Goal: Information Seeking & Learning: Learn about a topic

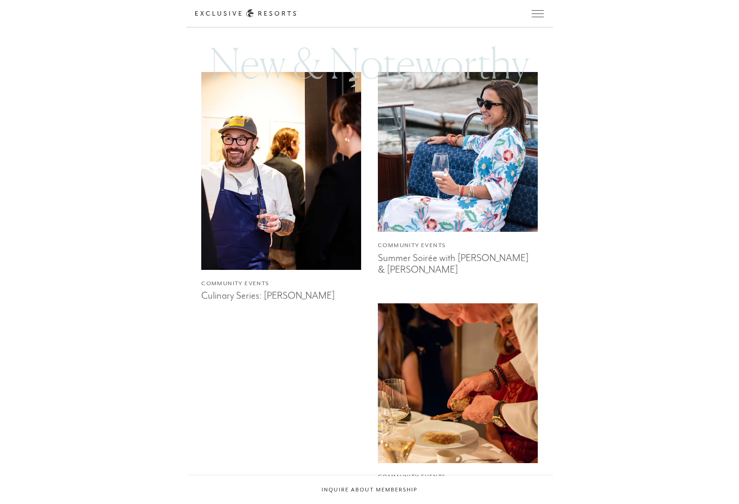
scroll to position [658, 0]
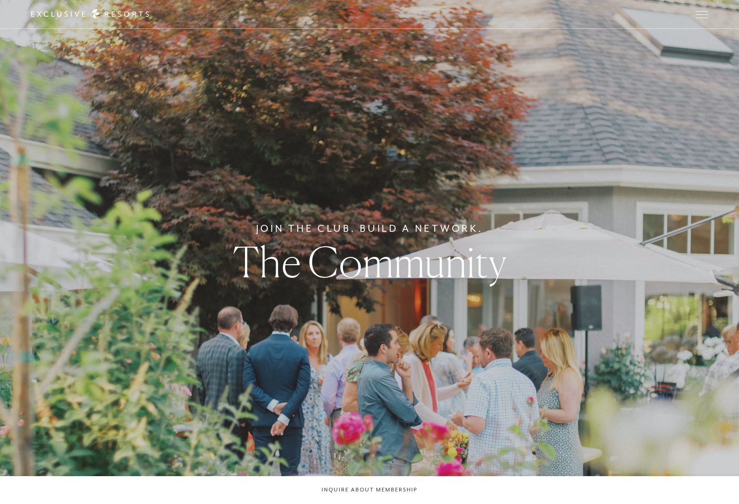
click at [56, 19] on icon at bounding box center [90, 14] width 119 height 10
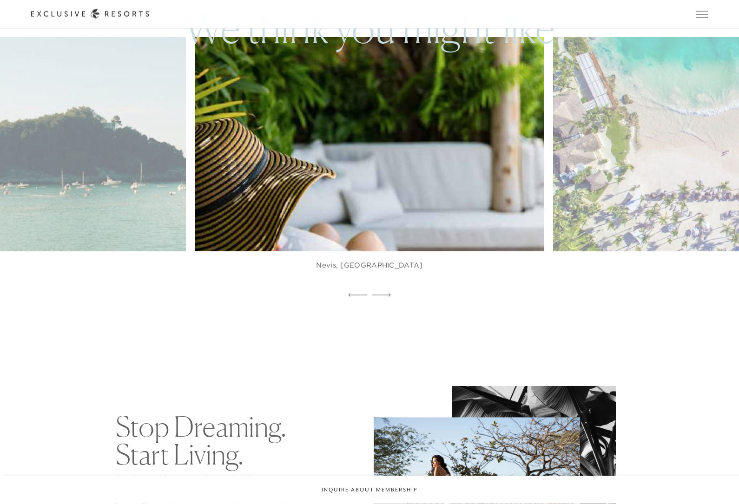
scroll to position [563, 0]
click at [334, 245] on img at bounding box center [381, 145] width 384 height 236
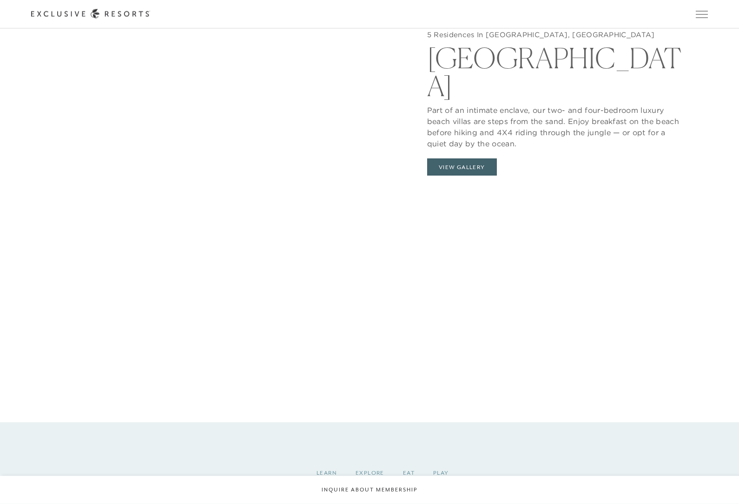
scroll to position [1197, 0]
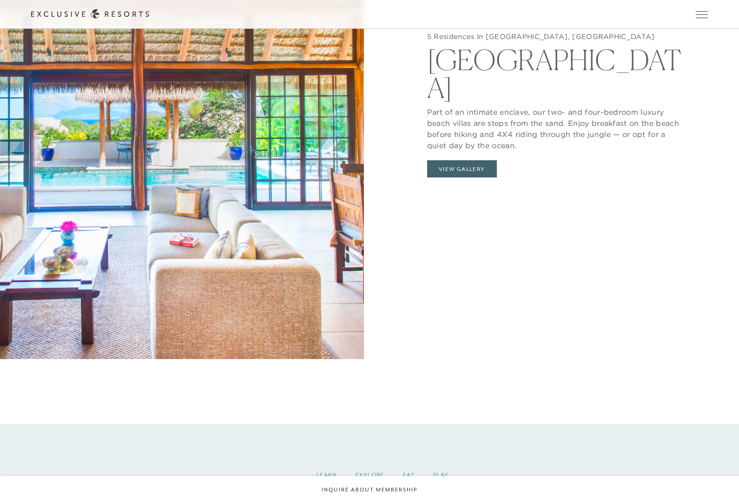
click at [446, 178] on button "View Gallery" at bounding box center [462, 169] width 70 height 18
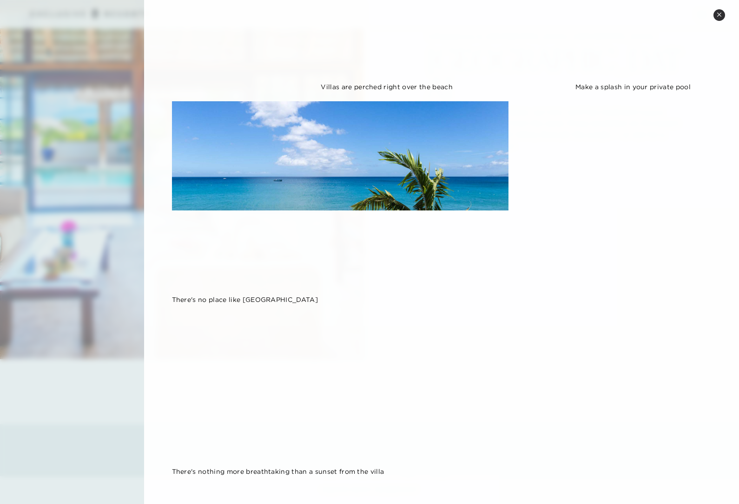
scroll to position [1327, 0]
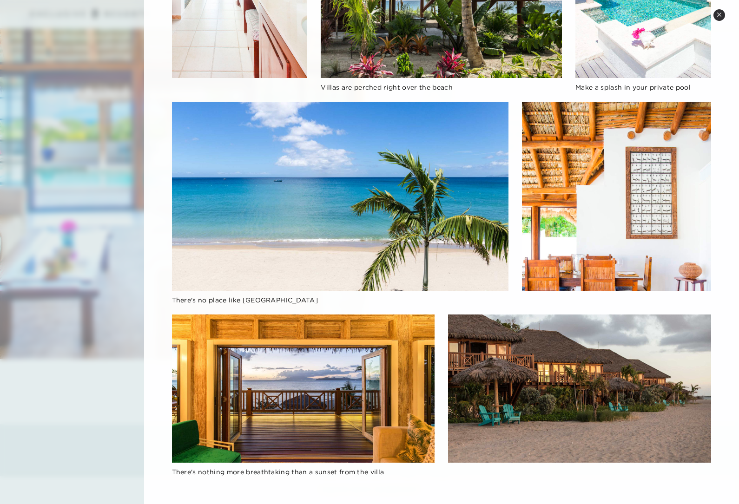
click at [130, 235] on div at bounding box center [369, 252] width 739 height 504
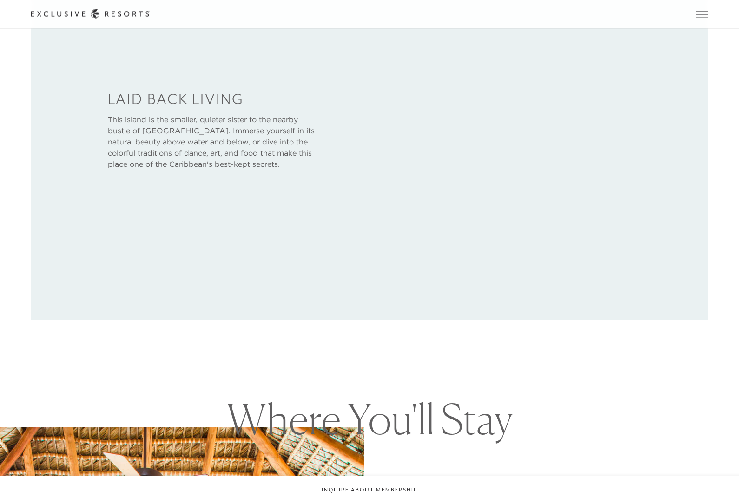
scroll to position [606, 0]
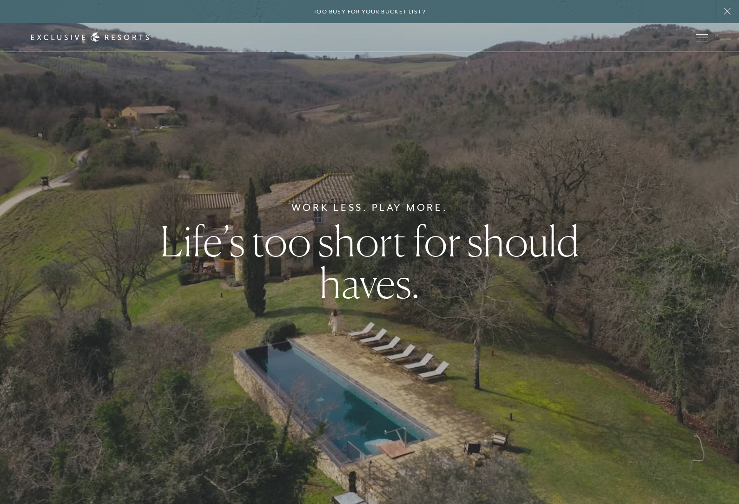
click at [703, 38] on span "Open navigation" at bounding box center [702, 38] width 12 height 0
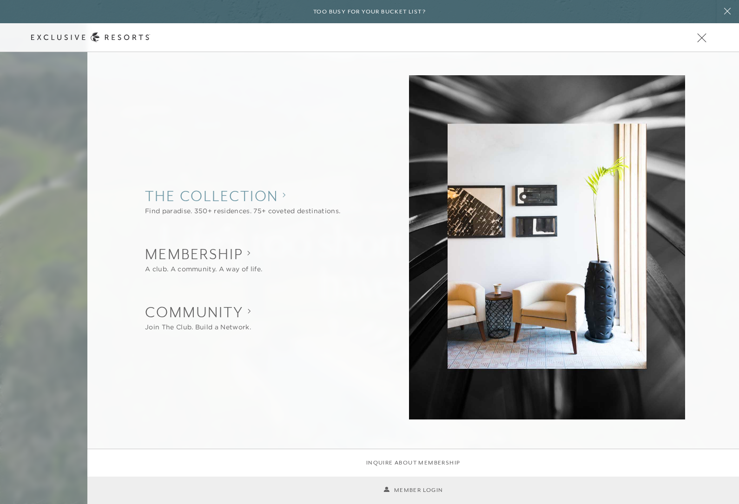
click at [292, 198] on collection "The Collection" at bounding box center [242, 196] width 195 height 20
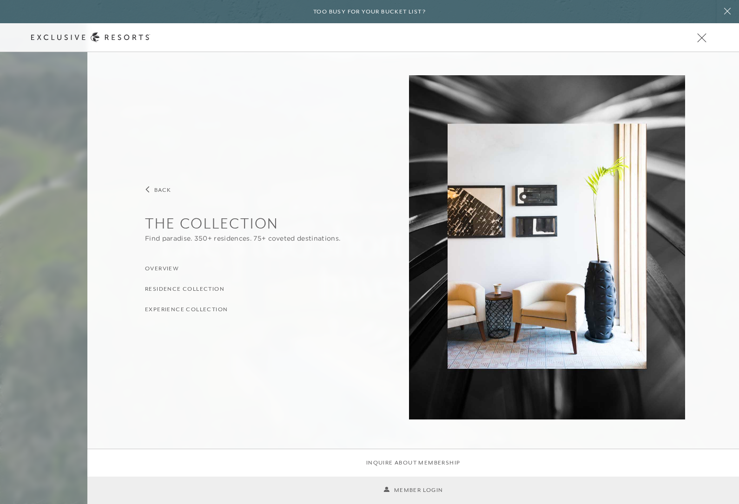
click at [216, 286] on h3 "Residence Collection" at bounding box center [185, 289] width 80 height 9
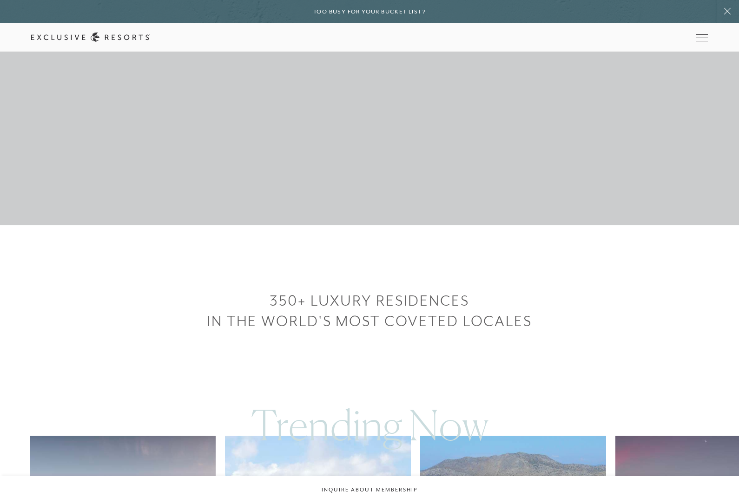
scroll to position [277, 0]
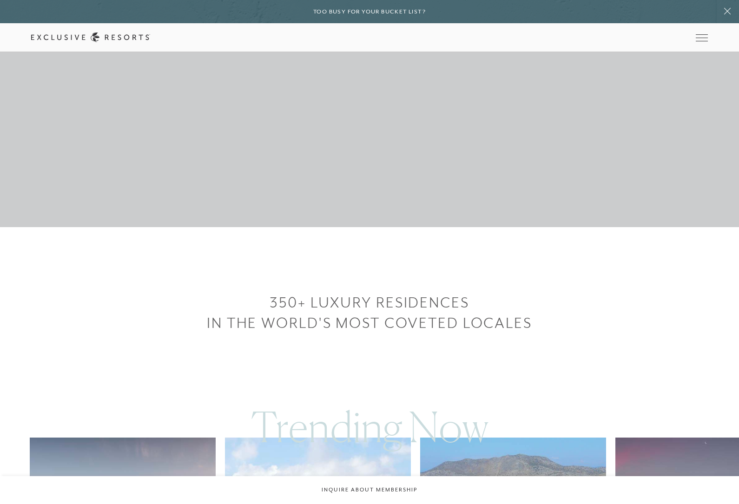
click at [703, 41] on span "Open navigation" at bounding box center [702, 41] width 12 height 0
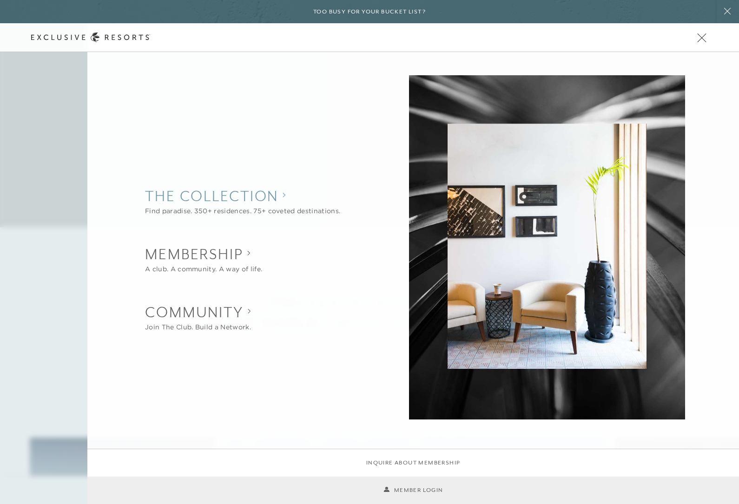
click at [285, 205] on collection "The Collection" at bounding box center [242, 196] width 195 height 20
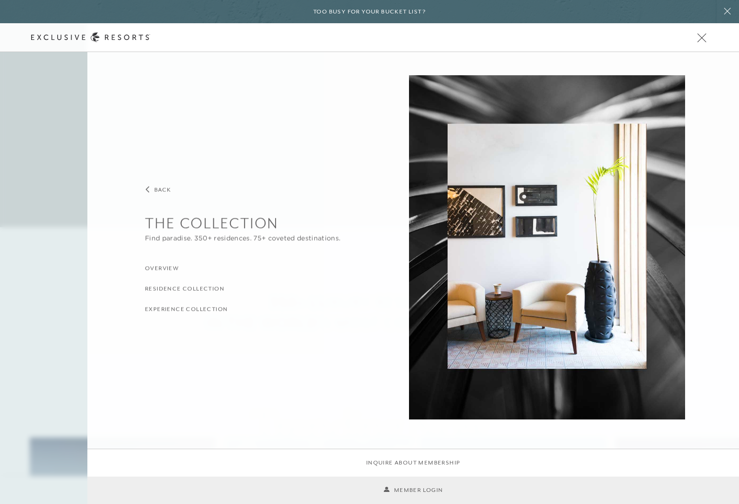
click at [212, 311] on h3 "Experience Collection" at bounding box center [186, 309] width 83 height 9
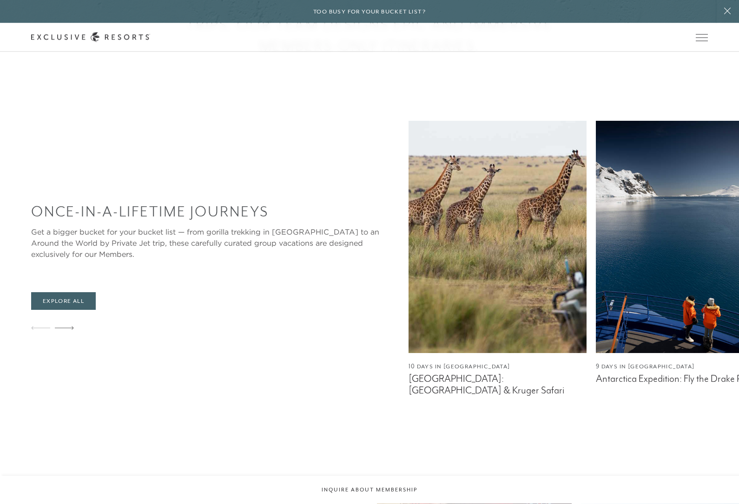
scroll to position [576, 0]
click at [72, 310] on link "Explore All" at bounding box center [63, 301] width 65 height 18
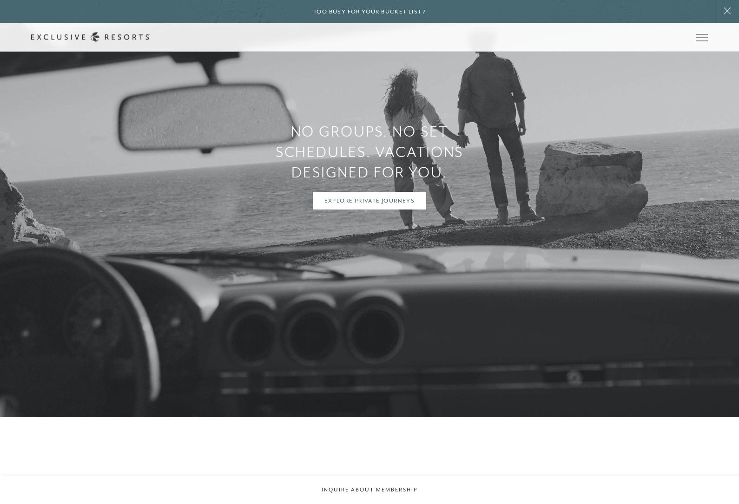
scroll to position [2181, 0]
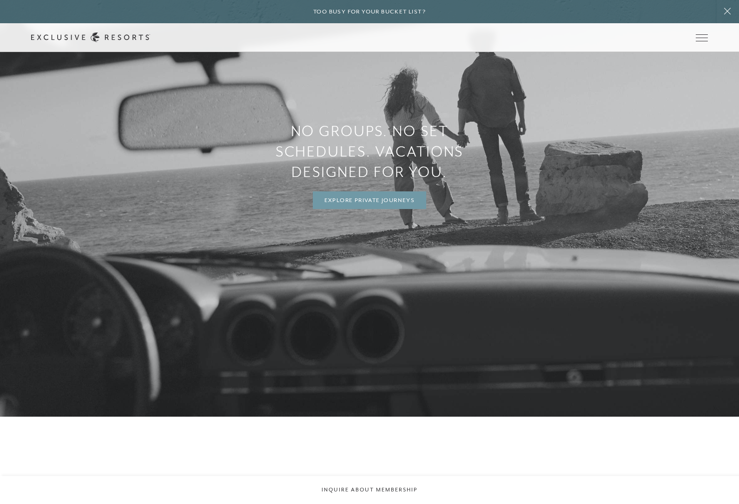
click at [404, 209] on link "Explore Private Journeys" at bounding box center [370, 201] width 114 height 18
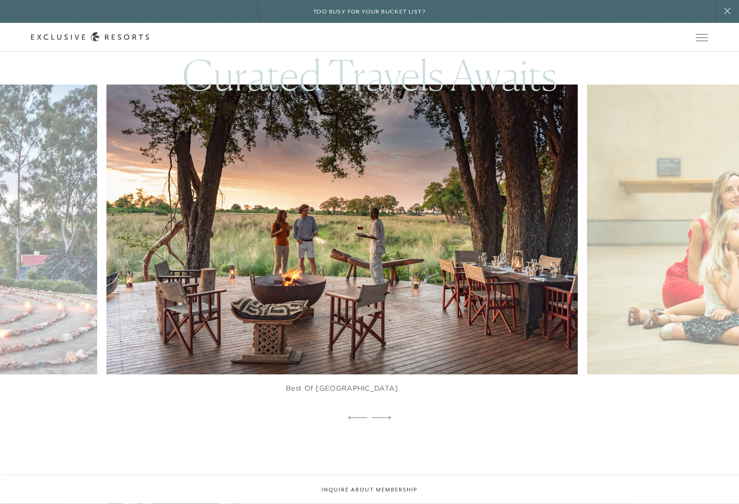
scroll to position [845, 0]
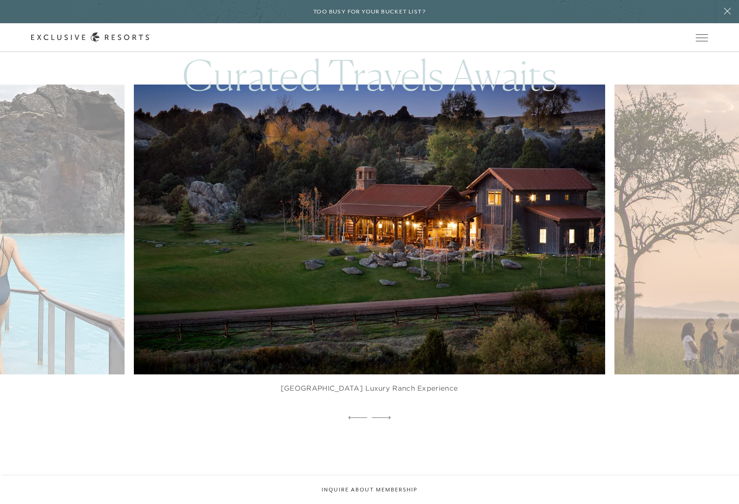
click at [555, 182] on img at bounding box center [385, 229] width 518 height 319
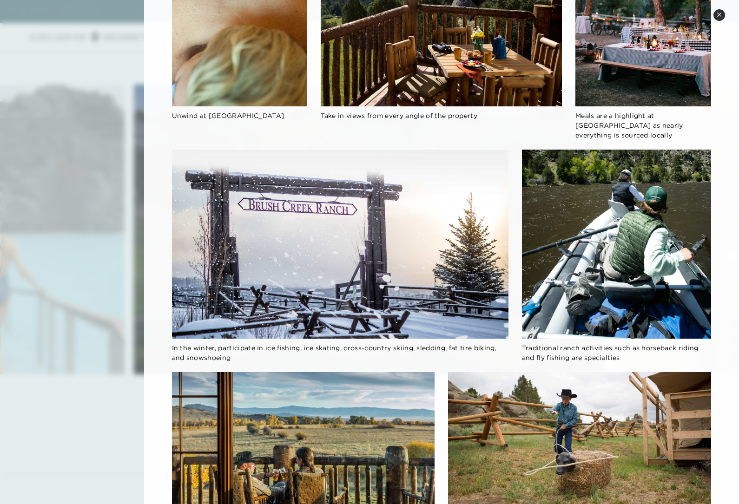
scroll to position [721, 0]
click at [716, 20] on button "Close quickview" at bounding box center [720, 15] width 12 height 12
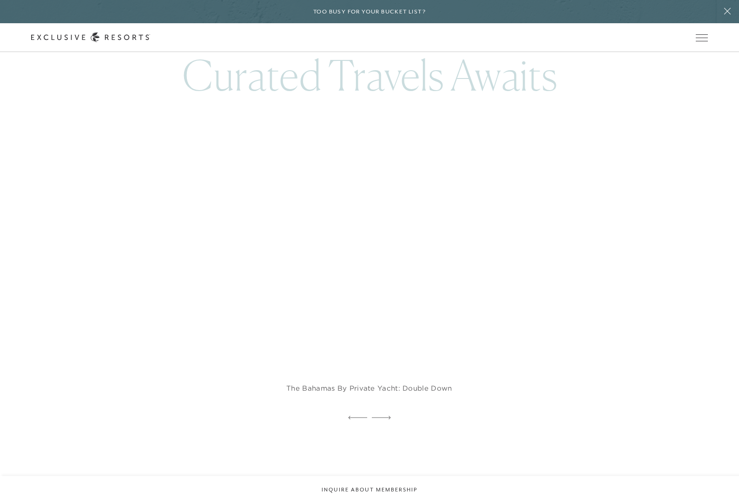
click at [536, 197] on img at bounding box center [385, 229] width 518 height 319
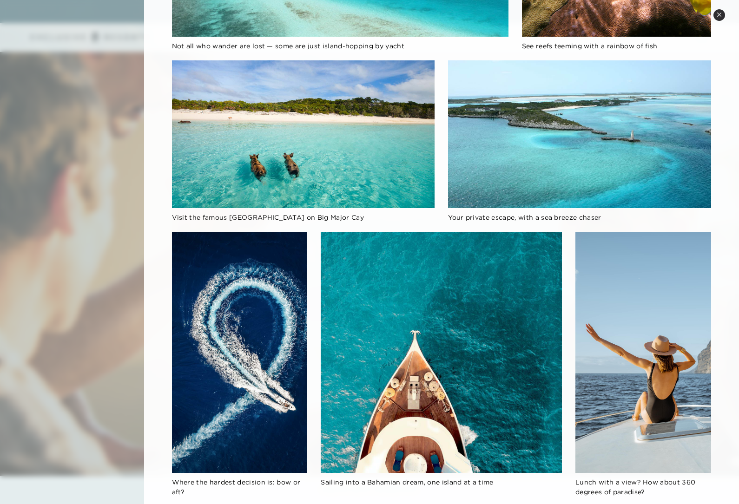
scroll to position [13, 0]
click at [722, 19] on button "Close quickview" at bounding box center [720, 15] width 12 height 12
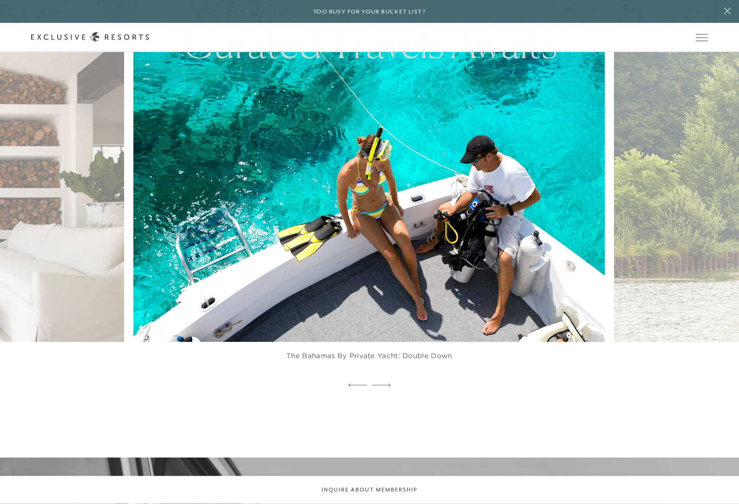
scroll to position [878, 0]
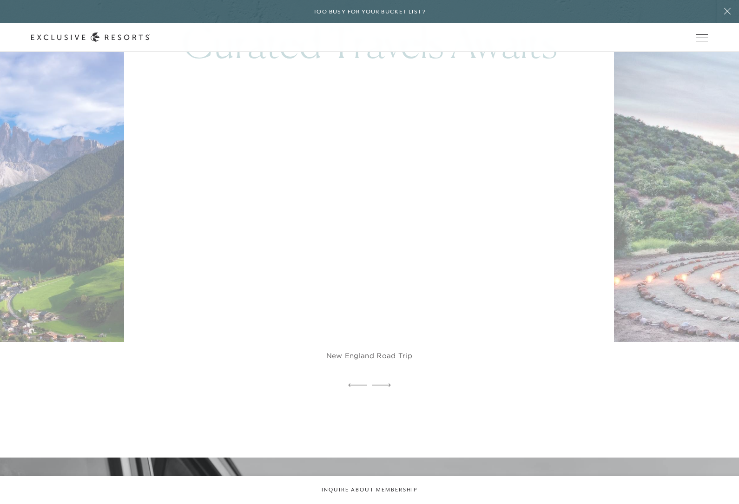
click at [538, 171] on img at bounding box center [385, 197] width 518 height 319
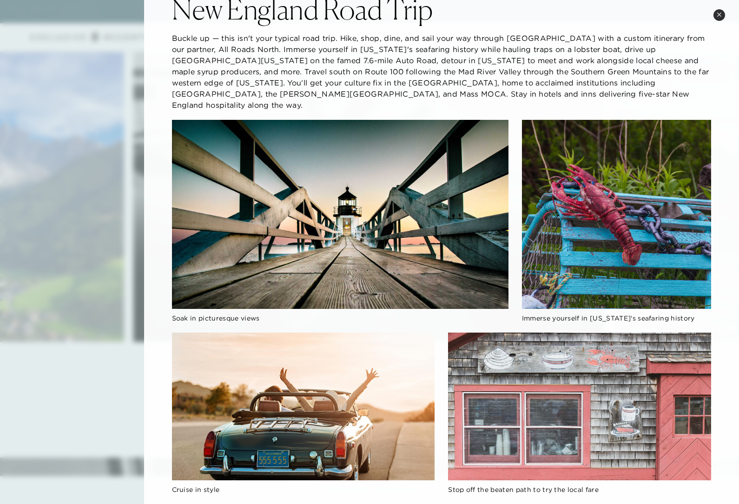
scroll to position [45, 0]
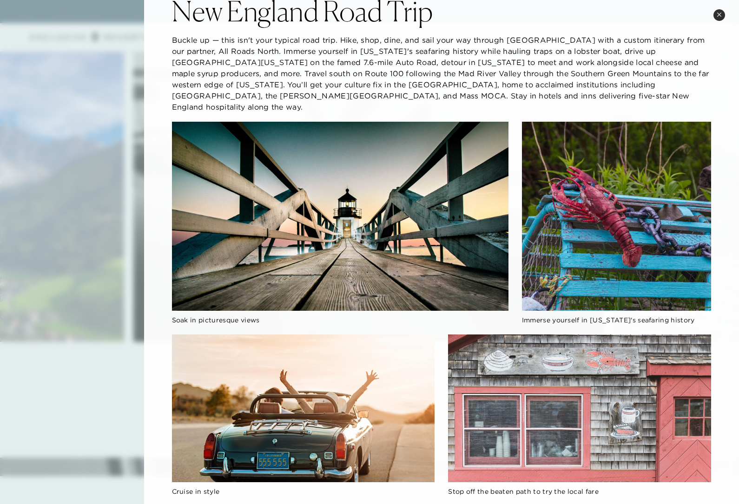
click at [722, 16] on button "Close quickview" at bounding box center [720, 15] width 12 height 12
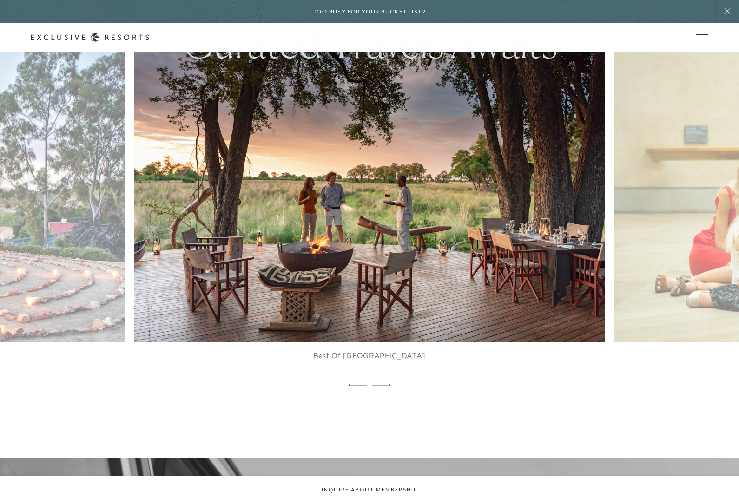
click at [548, 161] on img at bounding box center [385, 197] width 518 height 319
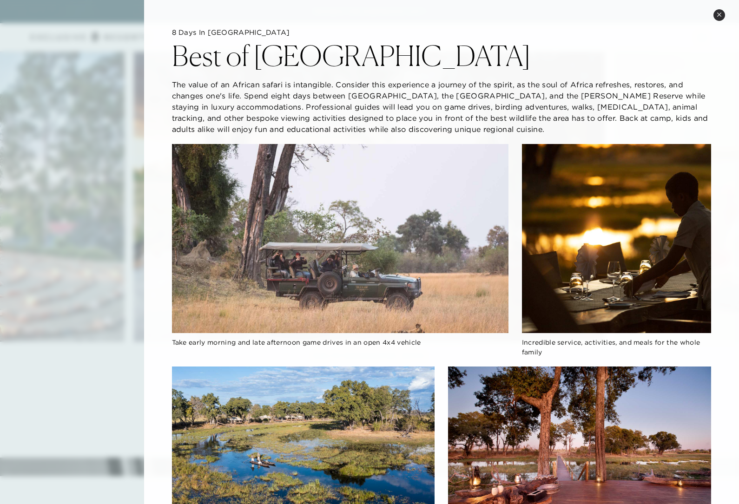
scroll to position [0, 0]
click at [715, 19] on button "Close quickview" at bounding box center [720, 15] width 12 height 12
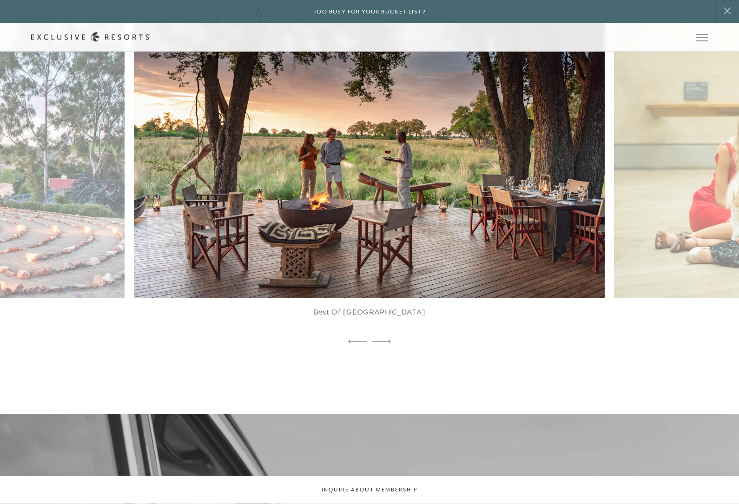
scroll to position [921, 0]
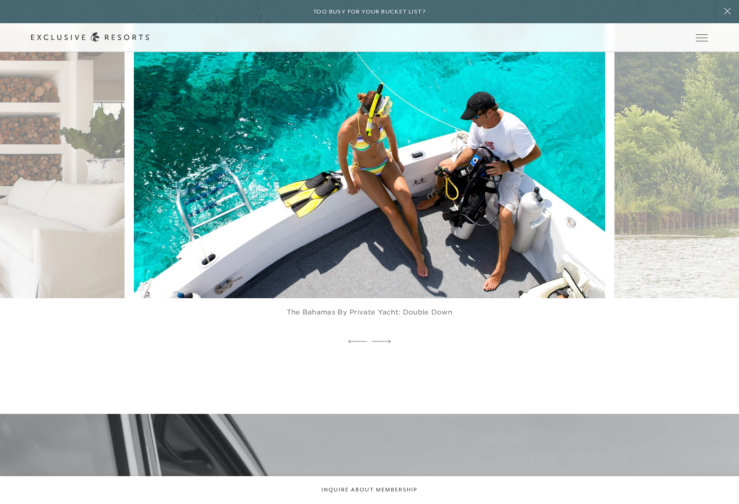
click at [542, 176] on img at bounding box center [385, 153] width 518 height 319
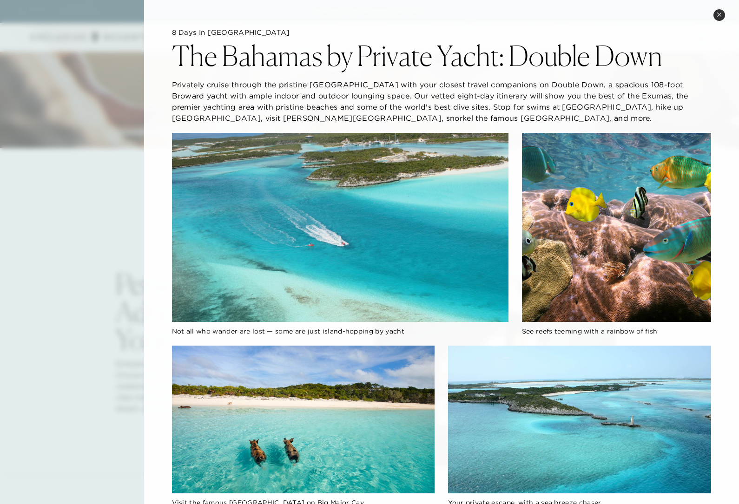
scroll to position [0, 0]
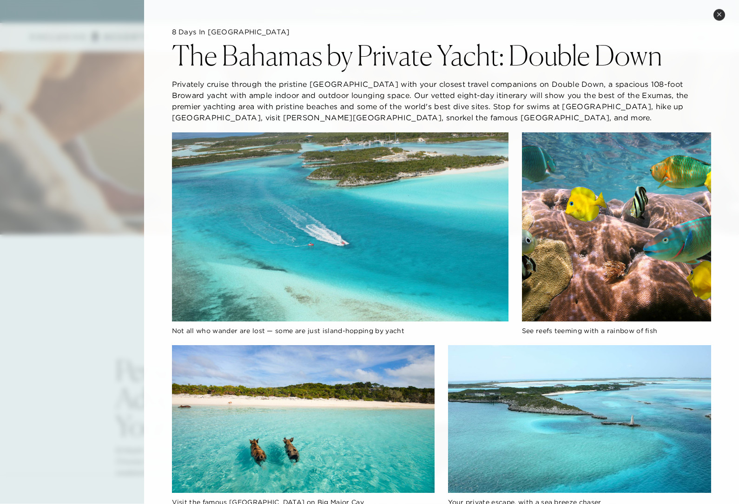
click at [714, 15] on button "Close quickview" at bounding box center [720, 15] width 12 height 12
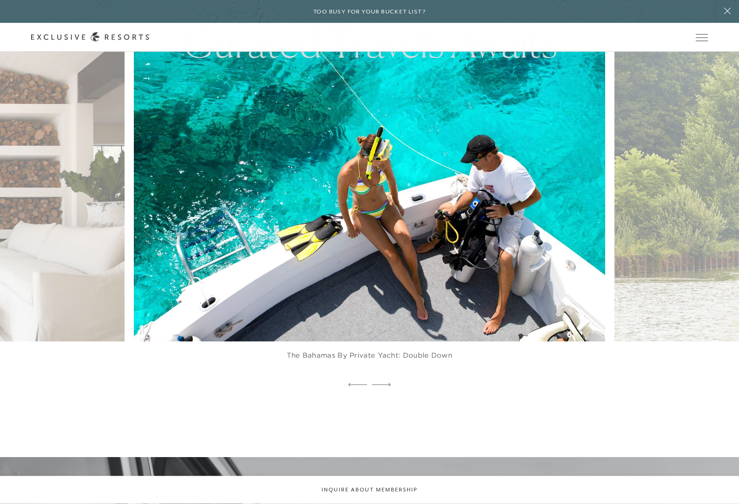
scroll to position [878, 0]
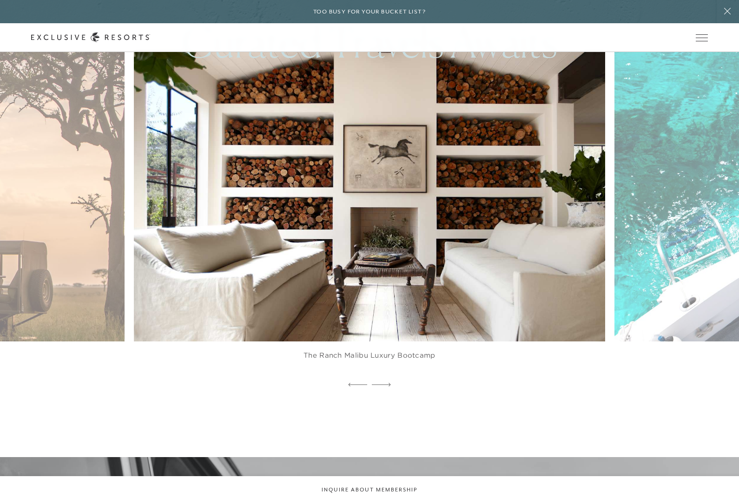
click at [218, 299] on img at bounding box center [385, 196] width 518 height 319
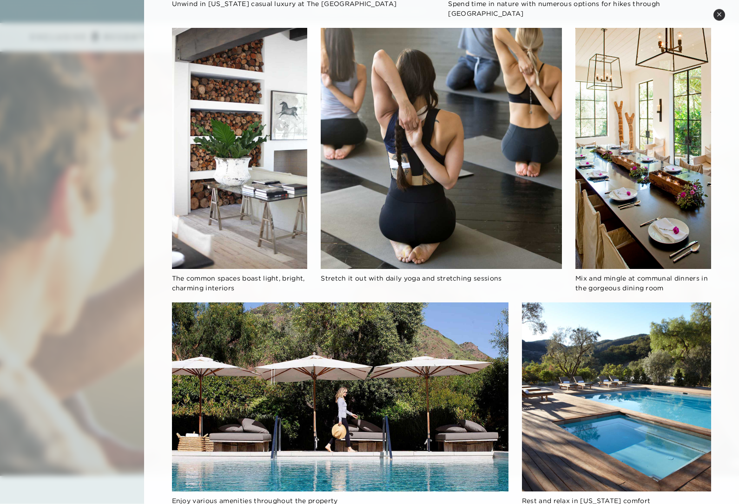
scroll to position [0, 0]
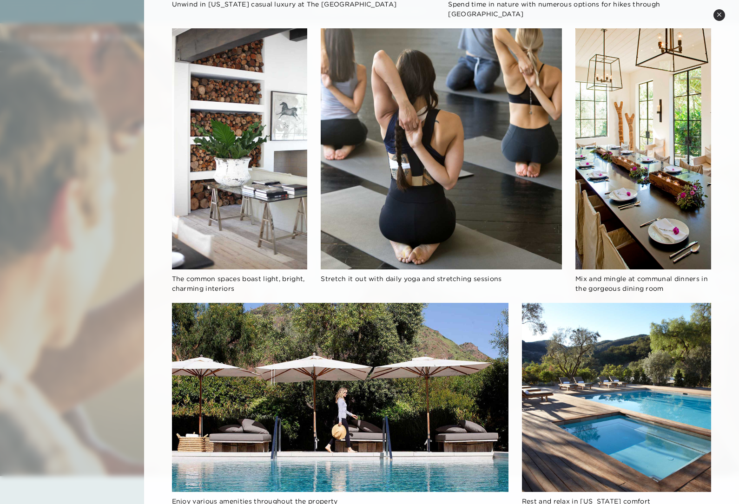
click at [710, 7] on div "Spend time in nature with numerous options for hikes through [GEOGRAPHIC_DATA]" at bounding box center [579, 10] width 263 height 20
click at [717, 16] on icon at bounding box center [719, 14] width 5 height 5
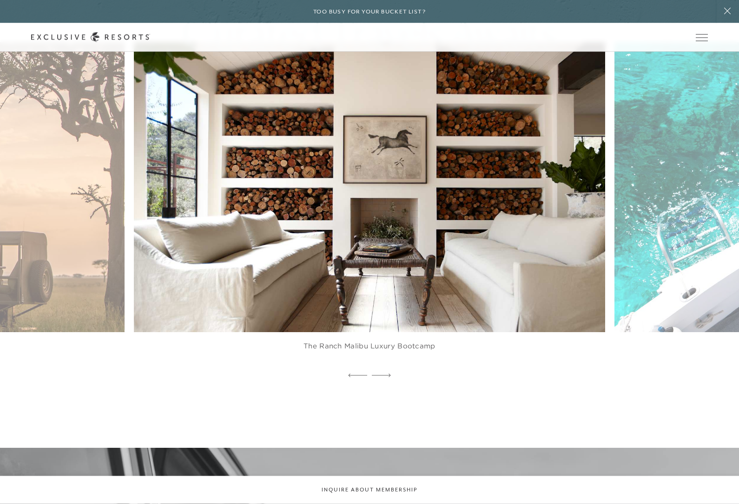
scroll to position [888, 0]
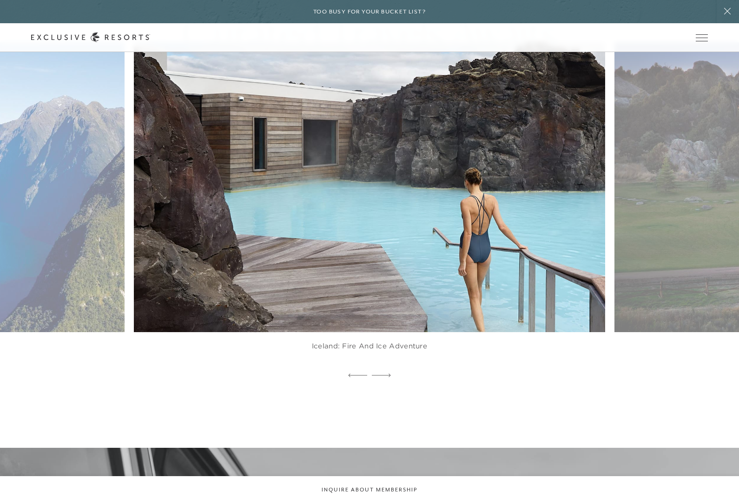
click at [246, 261] on img at bounding box center [385, 187] width 518 height 319
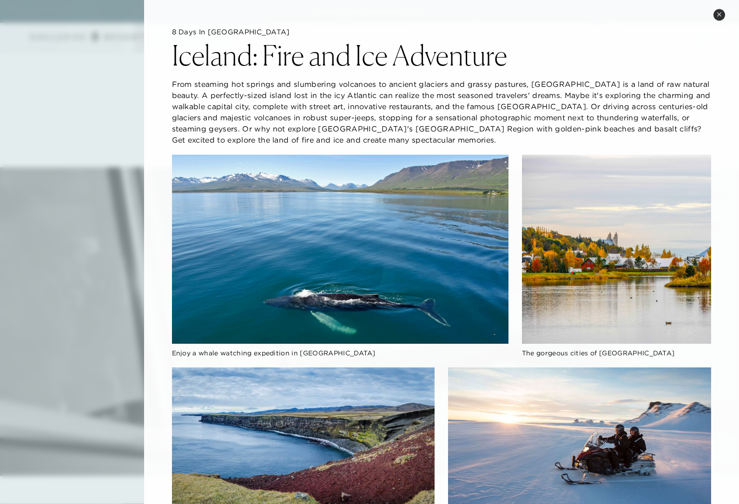
scroll to position [0, 0]
click at [714, 16] on button "Close quickview" at bounding box center [720, 15] width 12 height 12
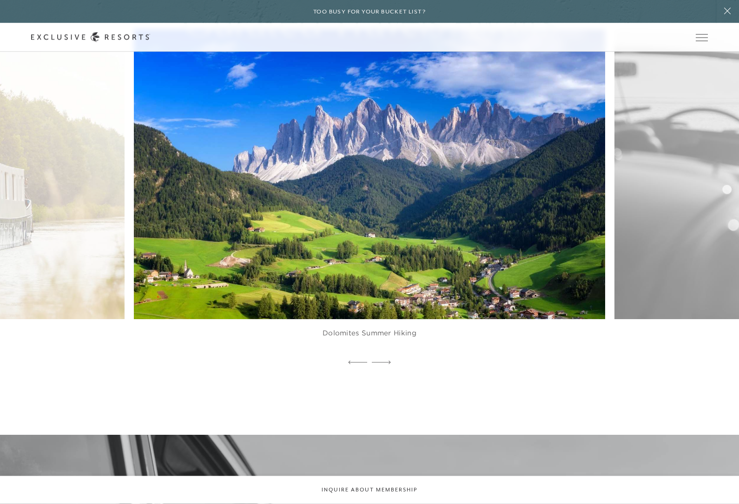
scroll to position [901, 0]
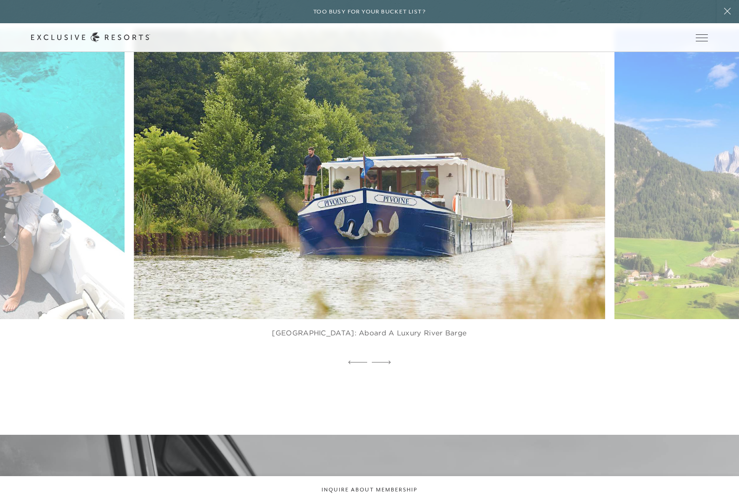
click at [232, 260] on img at bounding box center [385, 174] width 518 height 319
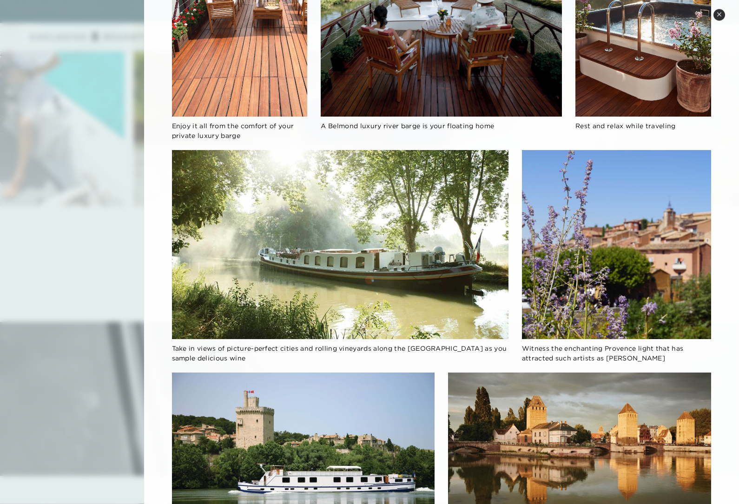
scroll to position [700, 0]
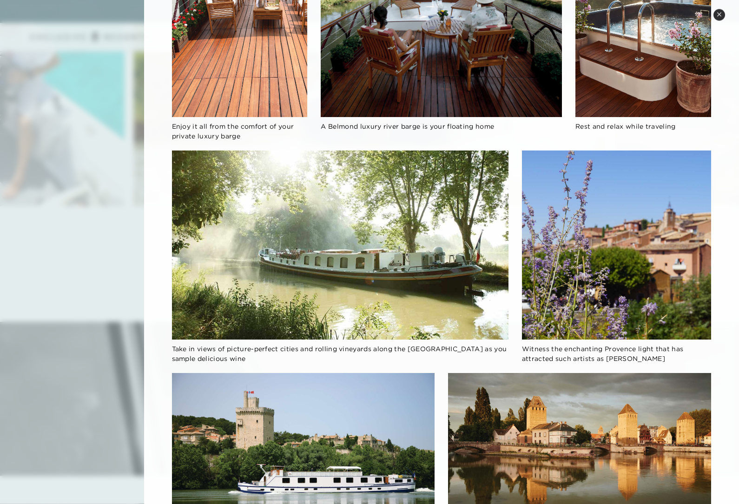
click at [718, 15] on icon at bounding box center [719, 15] width 4 height 4
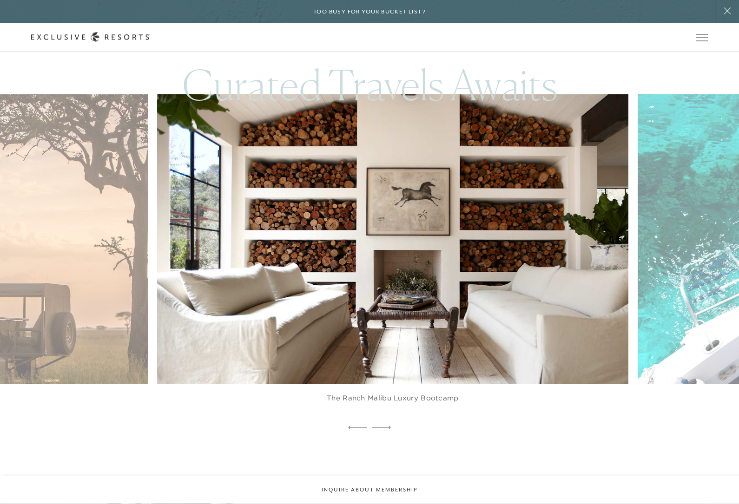
scroll to position [835, 0]
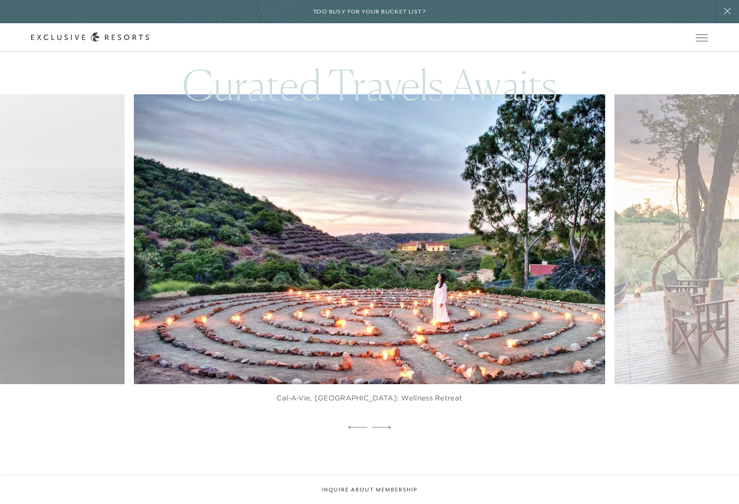
click at [245, 307] on img at bounding box center [385, 239] width 518 height 319
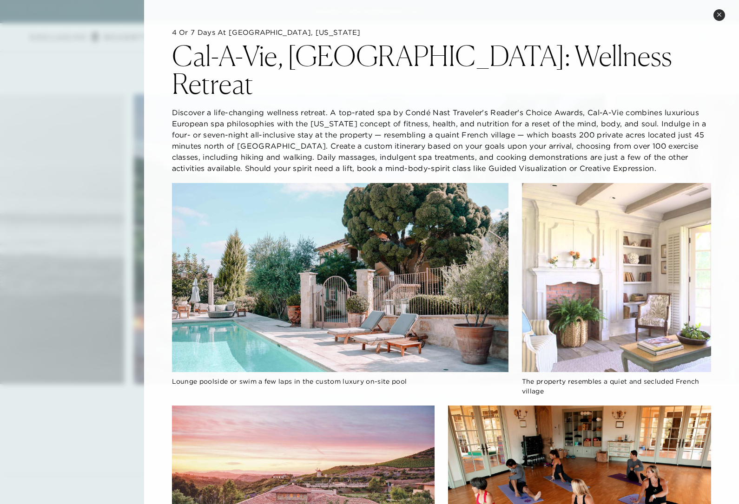
scroll to position [0, 0]
click at [716, 13] on button "Close quickview" at bounding box center [720, 15] width 12 height 12
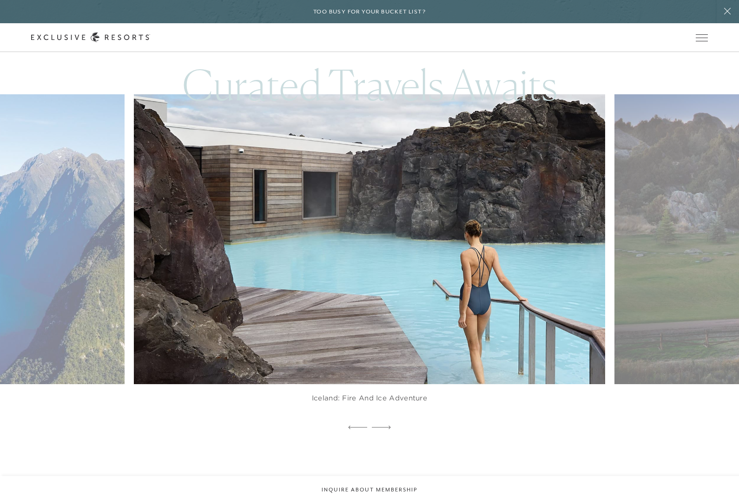
click at [244, 306] on img at bounding box center [385, 239] width 518 height 319
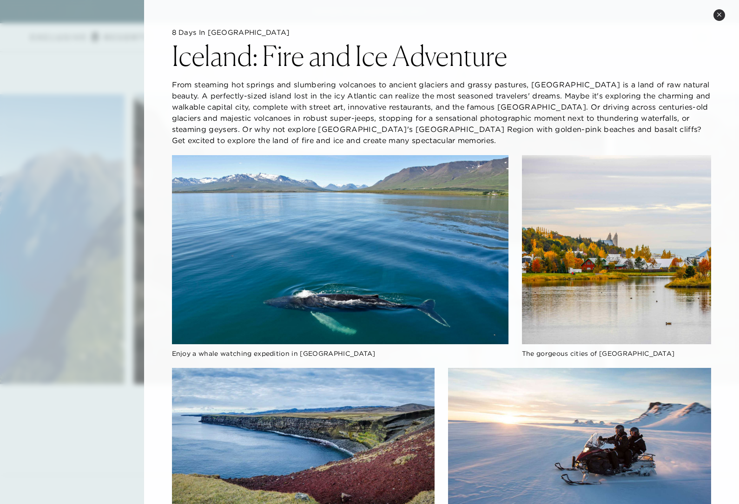
click at [721, 20] on button "Close quickview" at bounding box center [720, 15] width 12 height 12
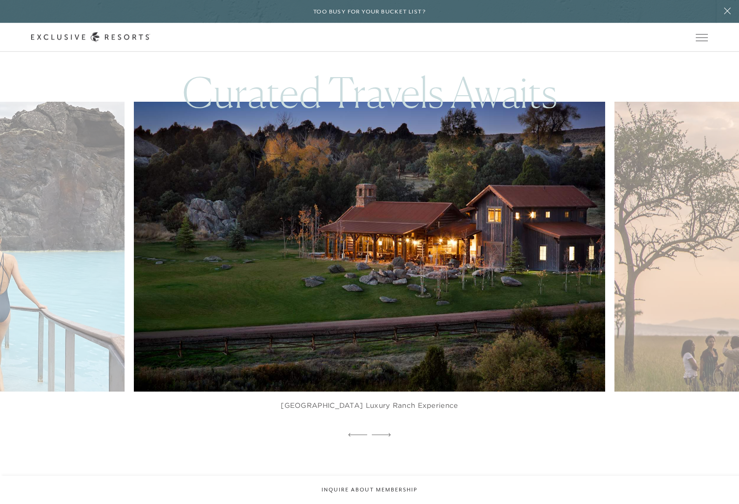
scroll to position [828, 0]
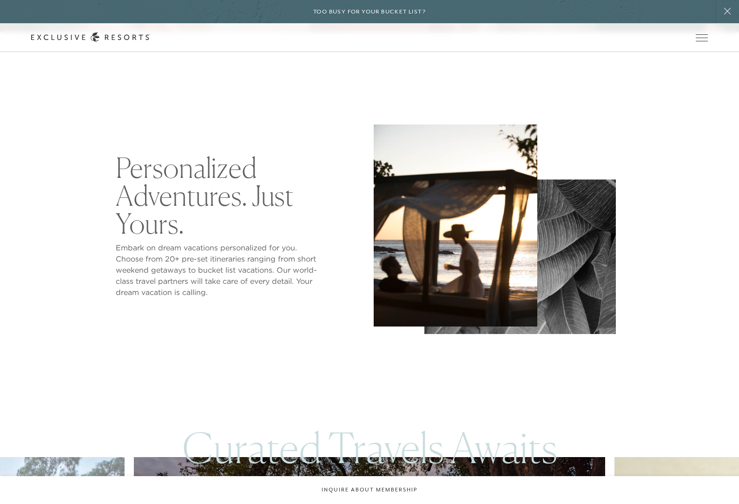
click at [138, 227] on h2 "Personalized Adventures. Just Yours." at bounding box center [219, 196] width 207 height 84
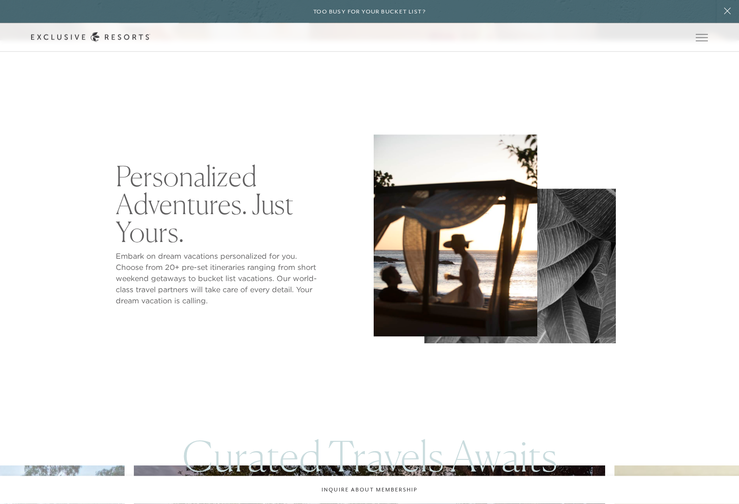
click at [163, 246] on h2 "Personalized Adventures. Just Yours." at bounding box center [219, 205] width 207 height 84
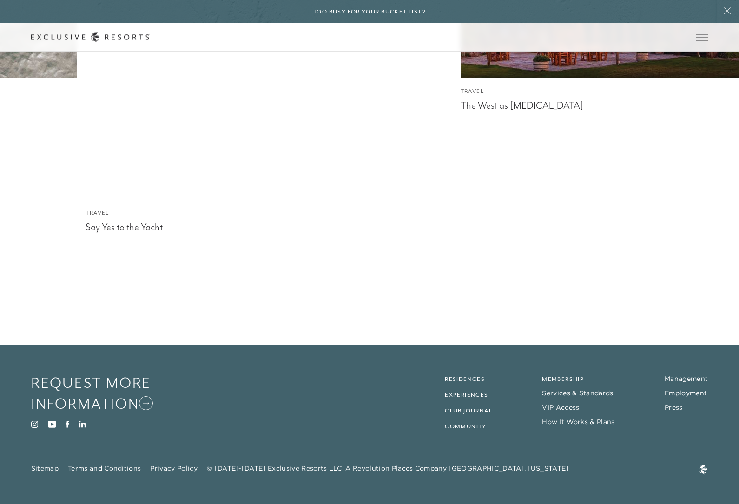
scroll to position [2751, 0]
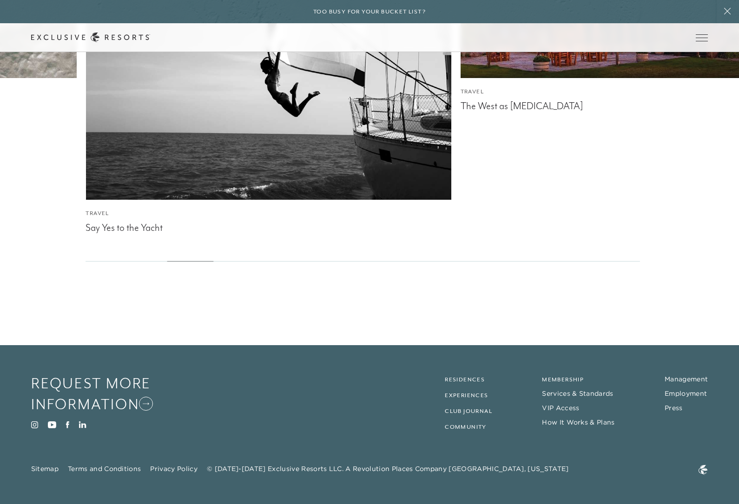
click at [452, 399] on link "Experiences" at bounding box center [466, 395] width 43 height 7
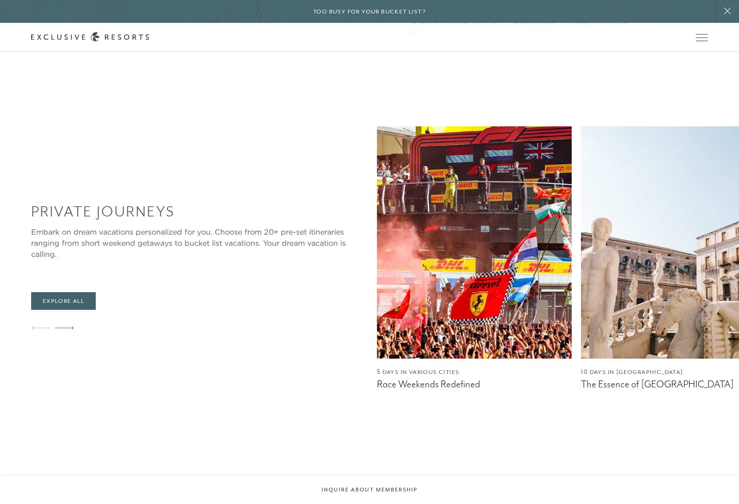
scroll to position [934, 0]
click at [74, 292] on link "Explore All" at bounding box center [63, 301] width 65 height 18
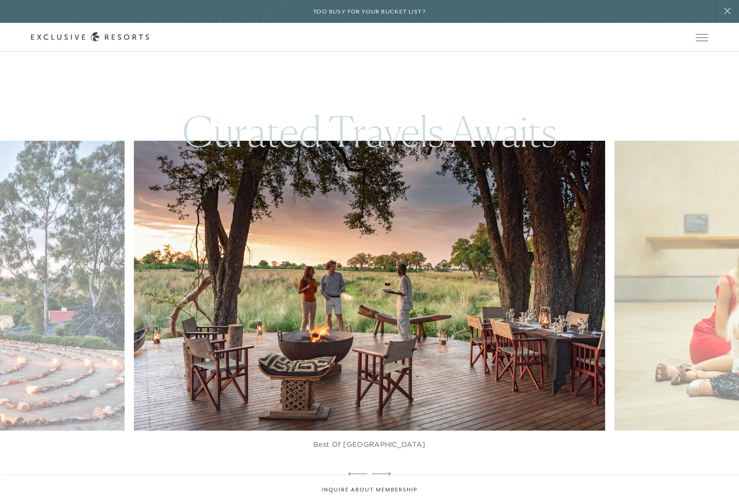
scroll to position [789, 0]
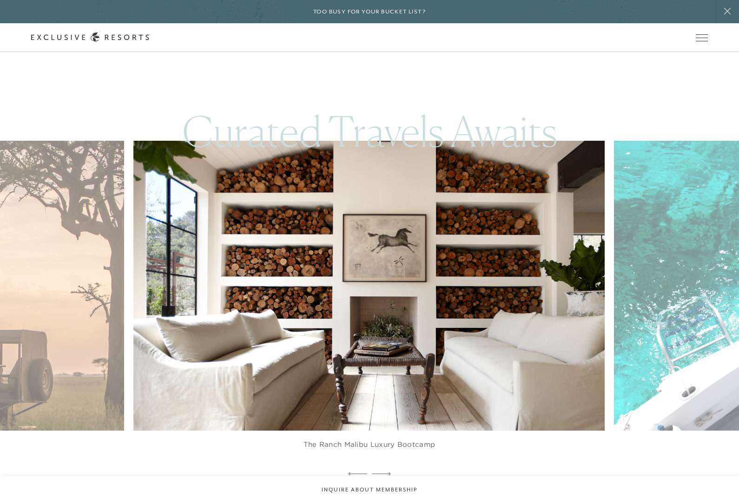
click at [249, 384] on img at bounding box center [385, 285] width 518 height 319
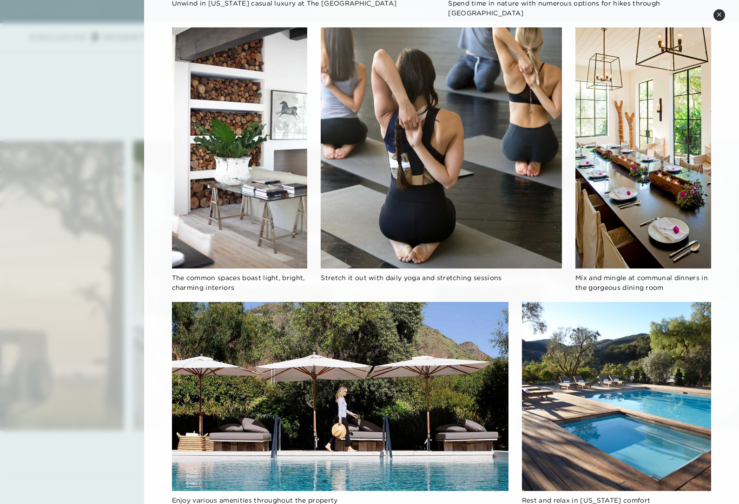
scroll to position [531, 0]
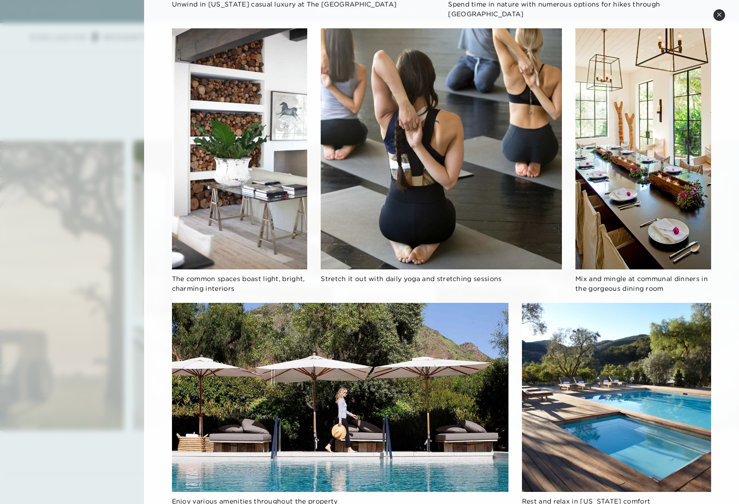
click at [721, 4] on div "7 Days At The Ranch [GEOGRAPHIC_DATA] The Ranch Malibu Luxury Bootcamp Welcome …" at bounding box center [441, 6] width 595 height 1075
click at [723, 10] on button "Close quickview" at bounding box center [720, 15] width 12 height 12
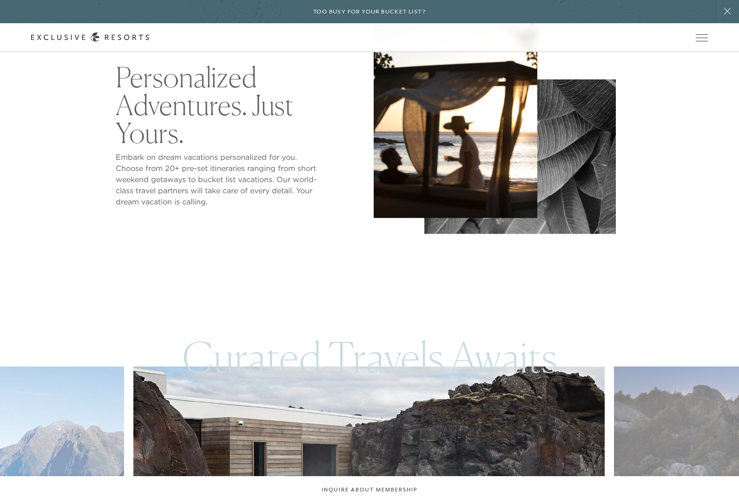
scroll to position [565, 0]
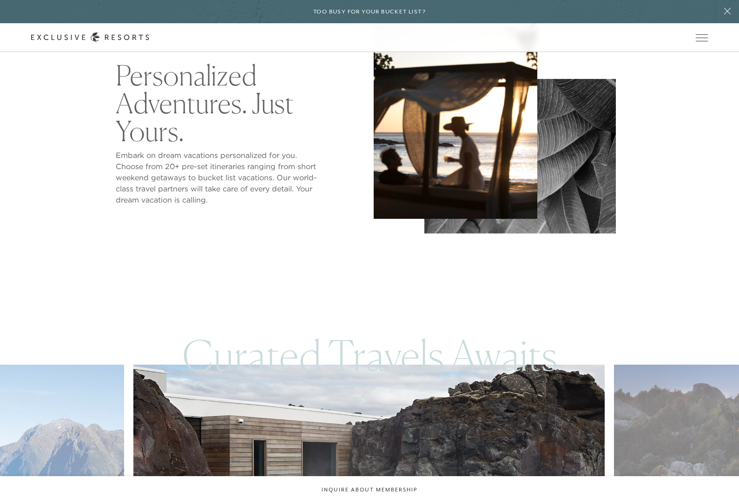
click at [336, 15] on h6 "Too busy for your bucket list?" at bounding box center [369, 11] width 113 height 9
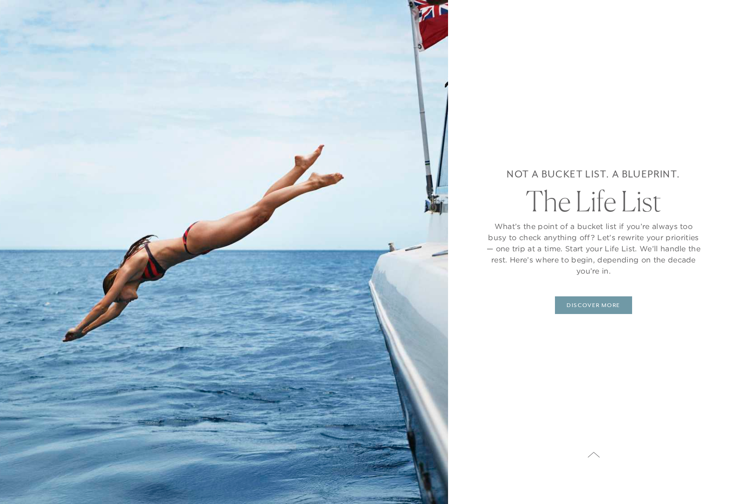
click at [588, 297] on link "DISCOVER MORE" at bounding box center [593, 306] width 77 height 18
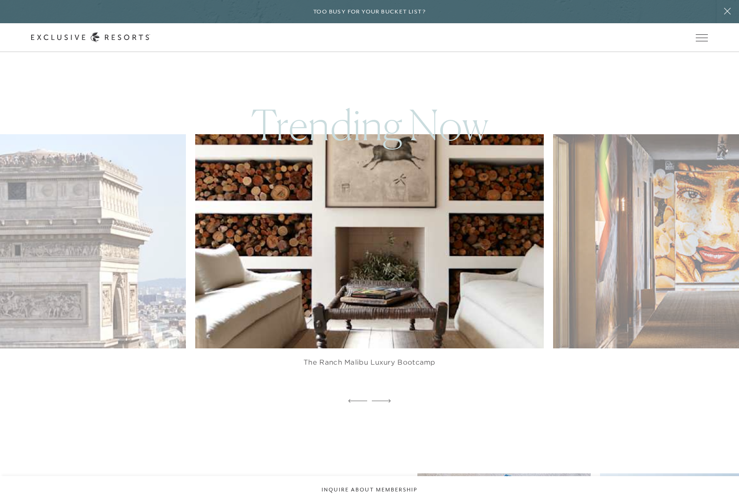
scroll to position [794, 0]
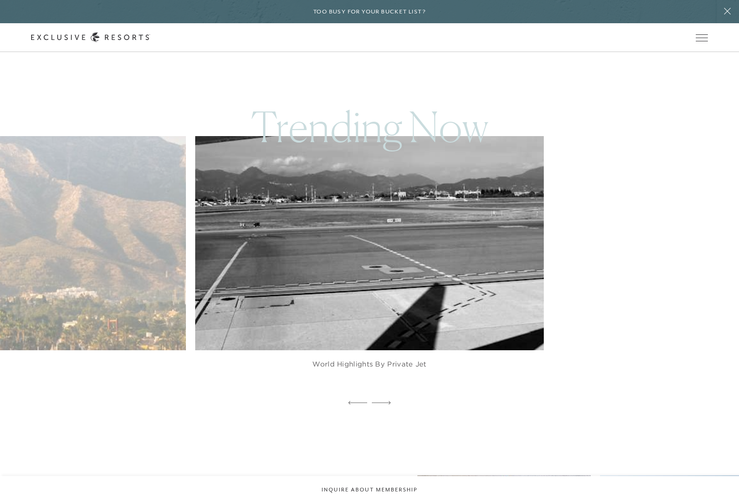
click at [256, 275] on img at bounding box center [381, 244] width 384 height 236
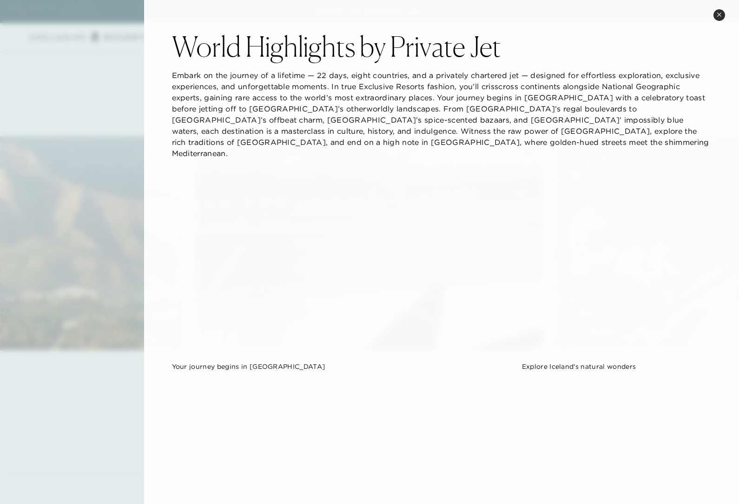
scroll to position [0, 0]
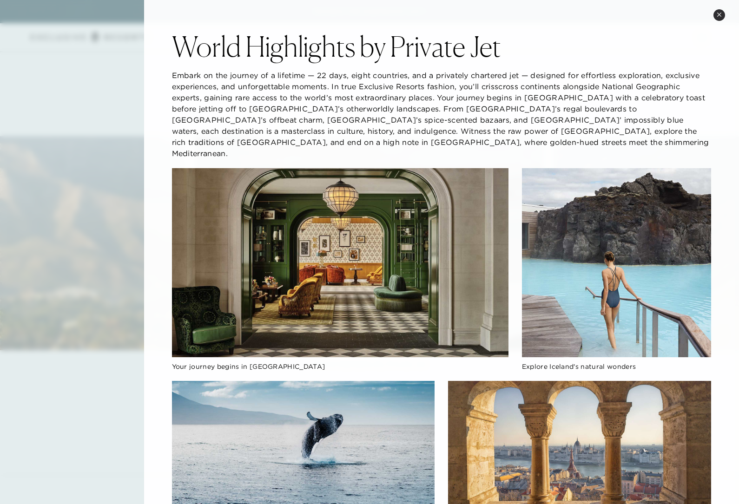
click at [714, 14] on button "Close quickview" at bounding box center [720, 15] width 12 height 12
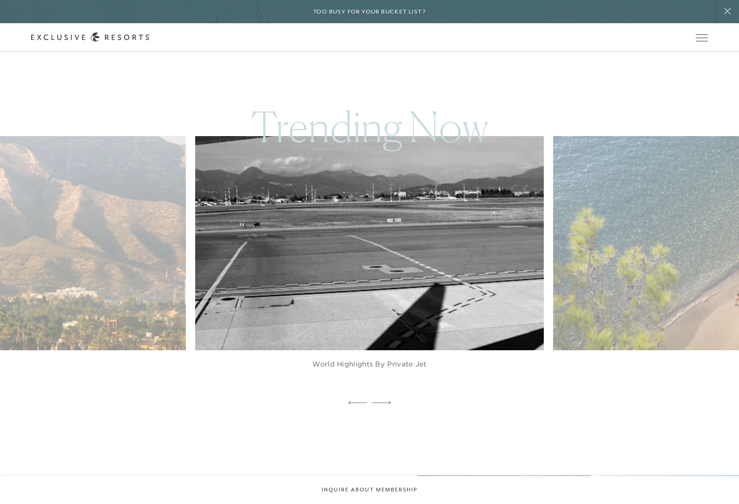
click at [702, 41] on button "Open navigation" at bounding box center [702, 37] width 12 height 7
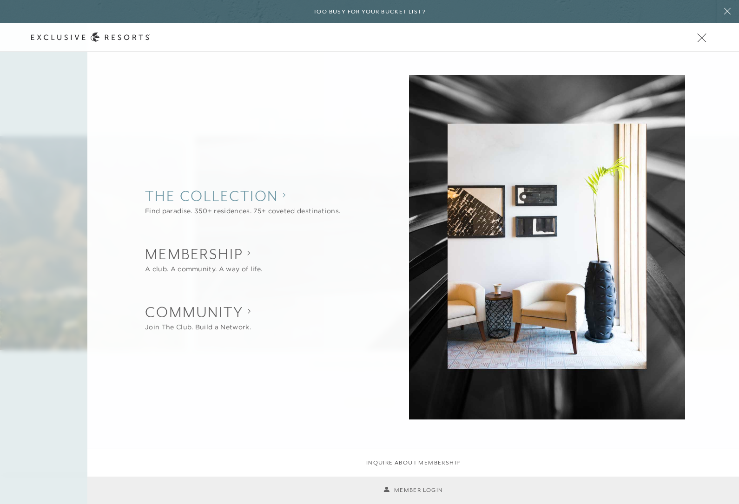
click at [278, 203] on collection "The Collection" at bounding box center [242, 196] width 195 height 20
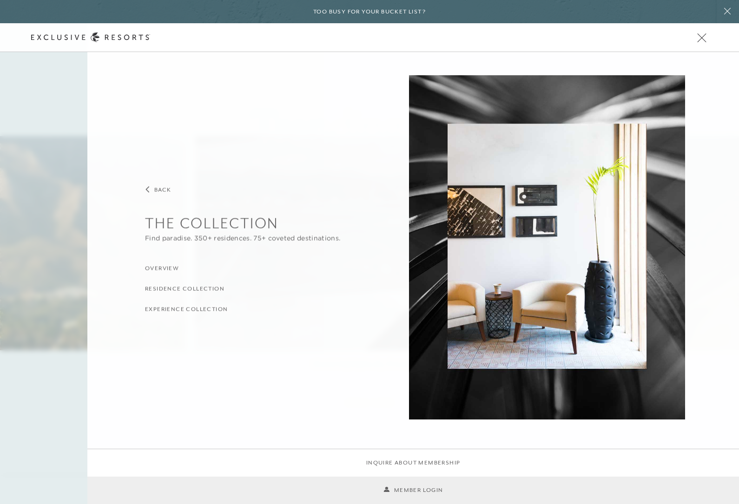
click at [154, 293] on h3 "Residence Collection" at bounding box center [185, 289] width 80 height 9
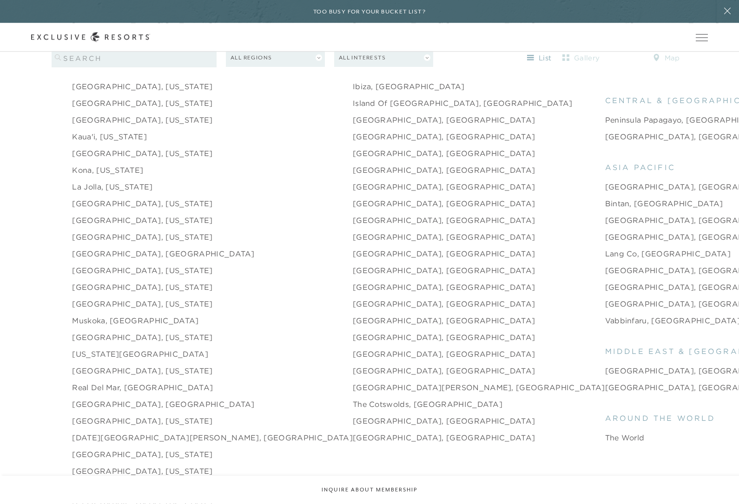
scroll to position [1280, 0]
click at [353, 427] on link "[GEOGRAPHIC_DATA], [GEOGRAPHIC_DATA]" at bounding box center [444, 421] width 183 height 11
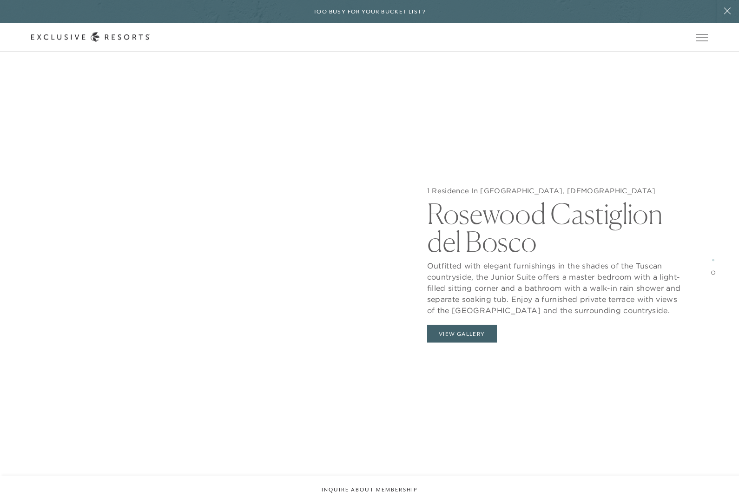
scroll to position [2034, 0]
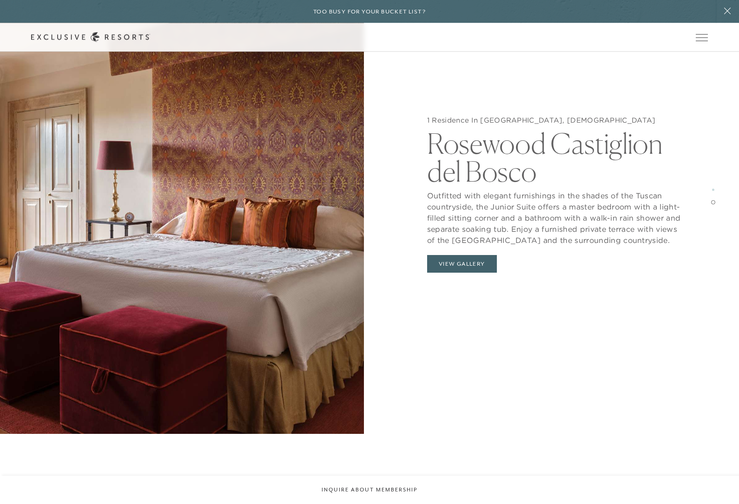
click at [451, 273] on button "View Gallery" at bounding box center [462, 265] width 70 height 18
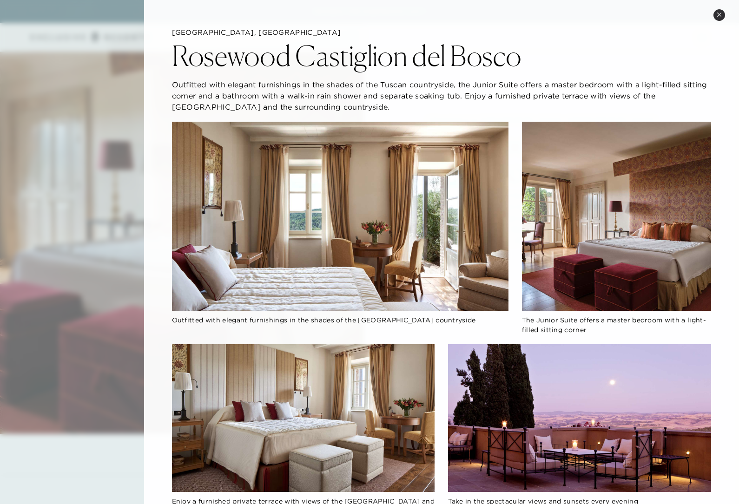
scroll to position [0, 0]
click at [715, 12] on button "Close quickview" at bounding box center [720, 15] width 12 height 12
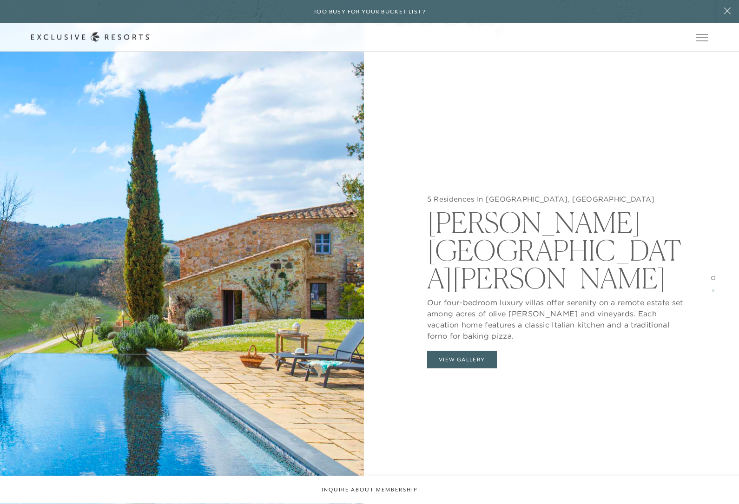
click at [448, 351] on button "View Gallery" at bounding box center [462, 360] width 70 height 18
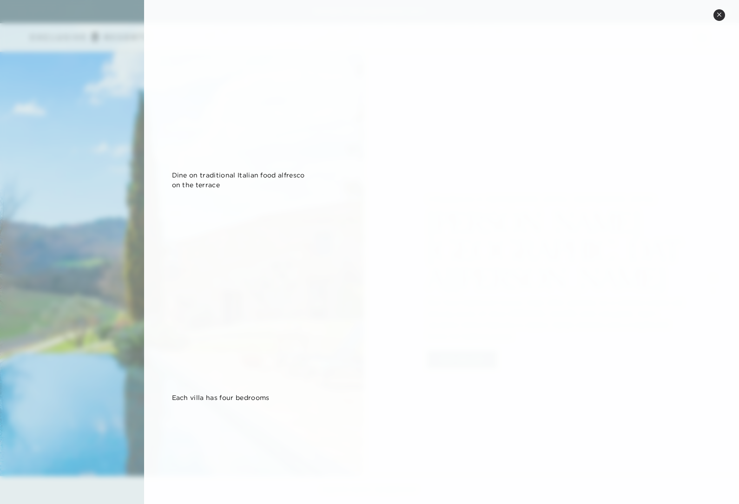
scroll to position [570, 0]
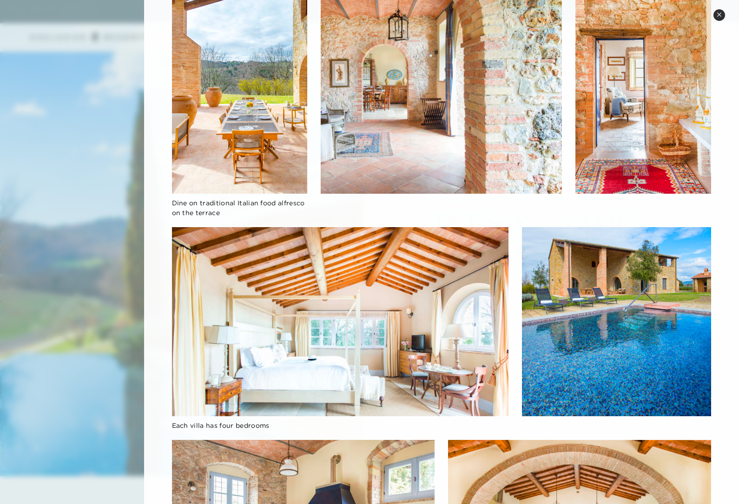
click at [708, 17] on img at bounding box center [644, 73] width 136 height 241
click at [708, 15] on img at bounding box center [644, 73] width 136 height 241
click at [718, 15] on icon at bounding box center [719, 14] width 5 height 5
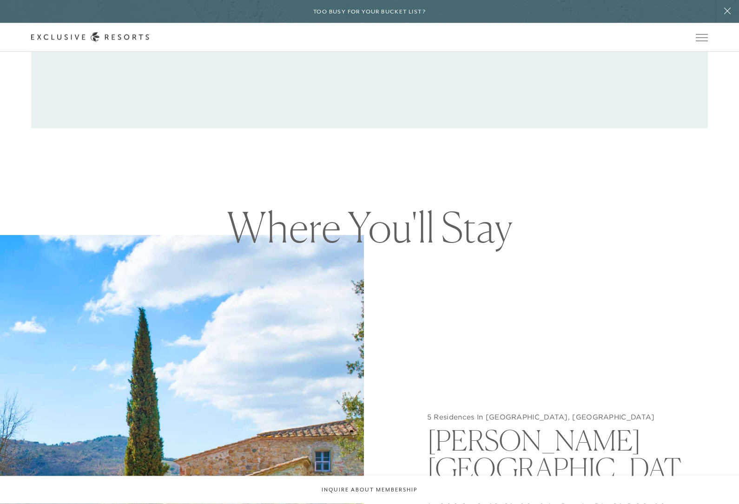
click at [703, 34] on button "Open navigation" at bounding box center [702, 37] width 12 height 7
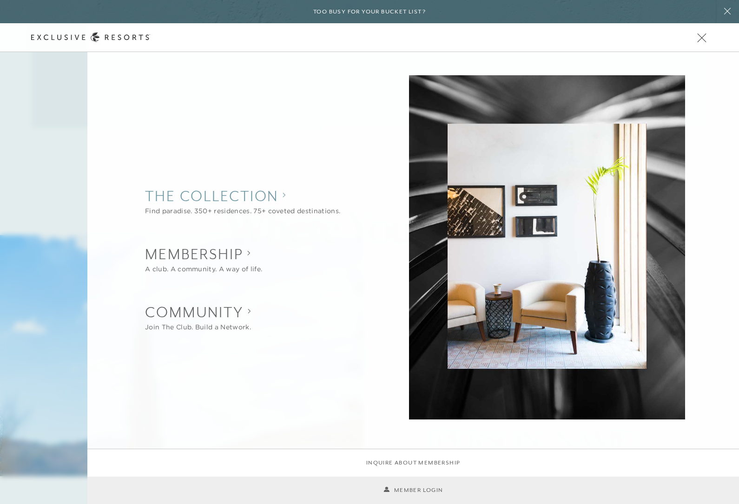
click at [173, 198] on collection "The Collection" at bounding box center [242, 196] width 195 height 20
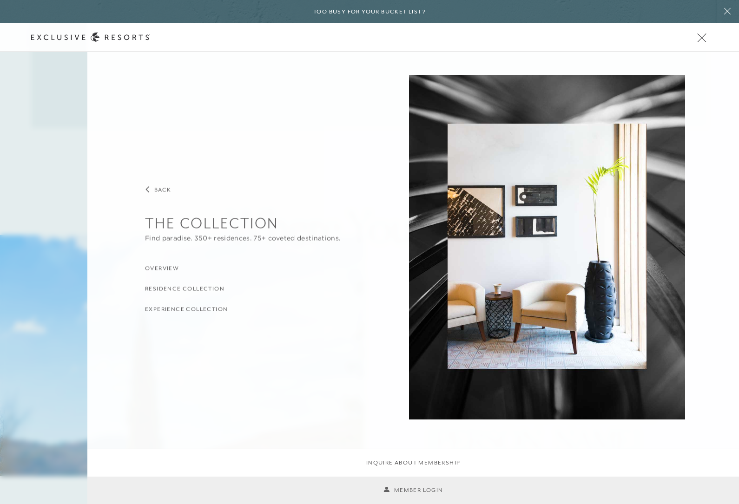
click at [166, 283] on li "Residence Collection" at bounding box center [254, 287] width 219 height 11
click at [196, 289] on h3 "Residence Collection" at bounding box center [185, 289] width 80 height 9
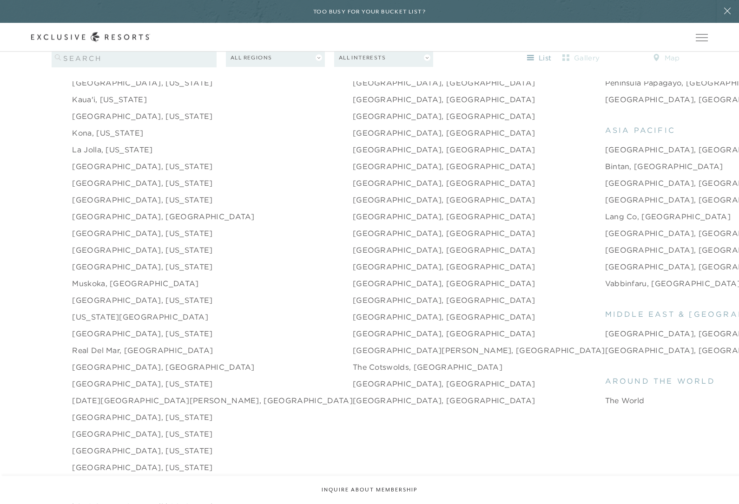
scroll to position [1317, 0]
click at [76, 323] on link "[US_STATE][GEOGRAPHIC_DATA]" at bounding box center [140, 317] width 136 height 11
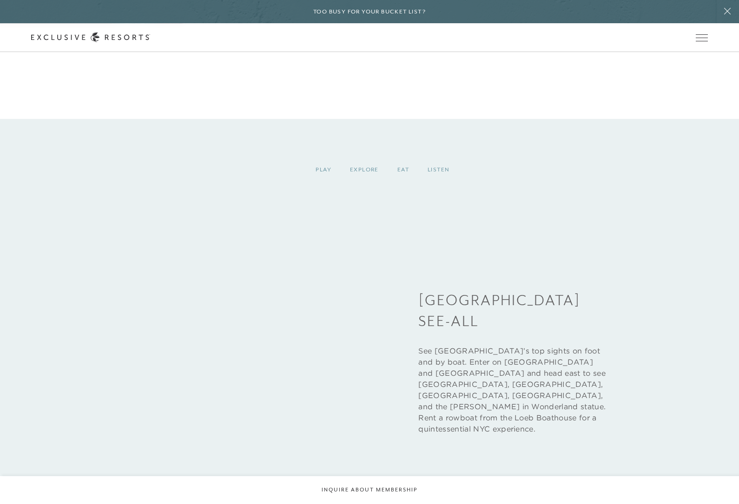
scroll to position [3143, 0]
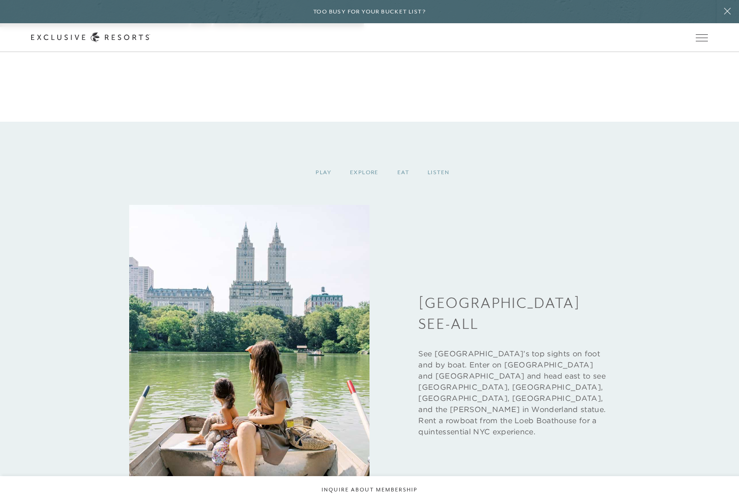
click at [321, 186] on div "Play" at bounding box center [323, 172] width 34 height 27
click at [316, 186] on div "Play" at bounding box center [323, 172] width 34 height 27
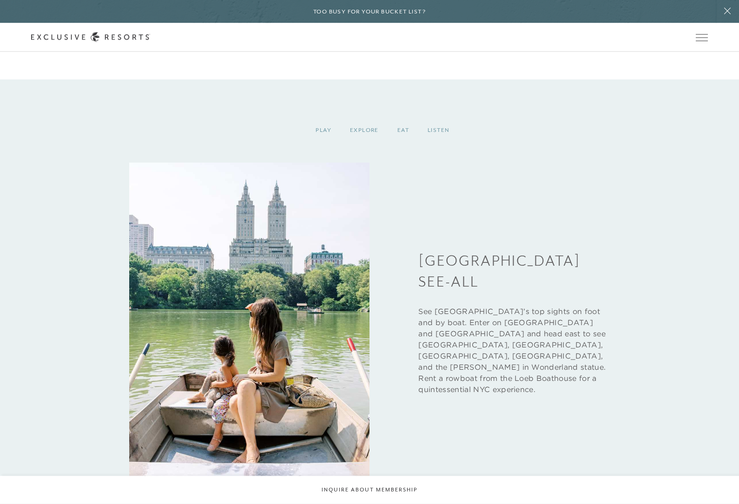
scroll to position [3185, 0]
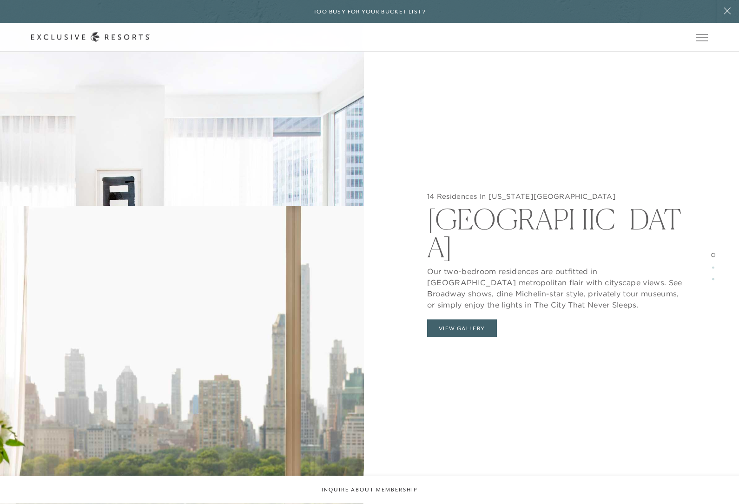
scroll to position [1317, 0]
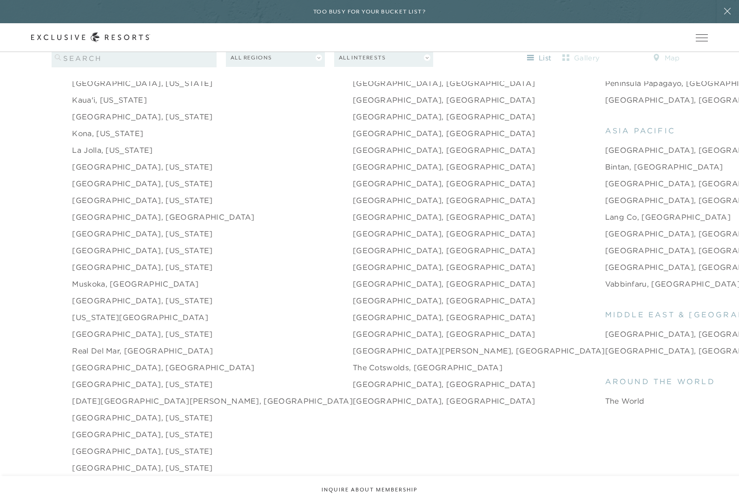
click at [353, 273] on link "[GEOGRAPHIC_DATA], [GEOGRAPHIC_DATA]" at bounding box center [444, 267] width 183 height 11
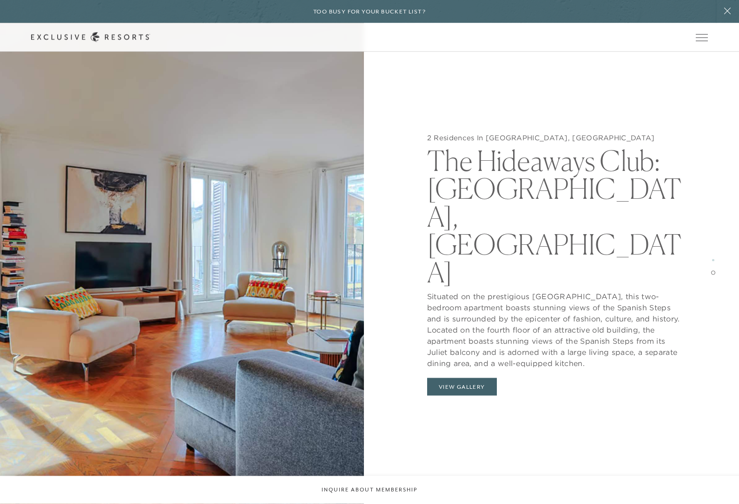
scroll to position [1778, 0]
click at [453, 378] on button "View Gallery" at bounding box center [462, 387] width 70 height 18
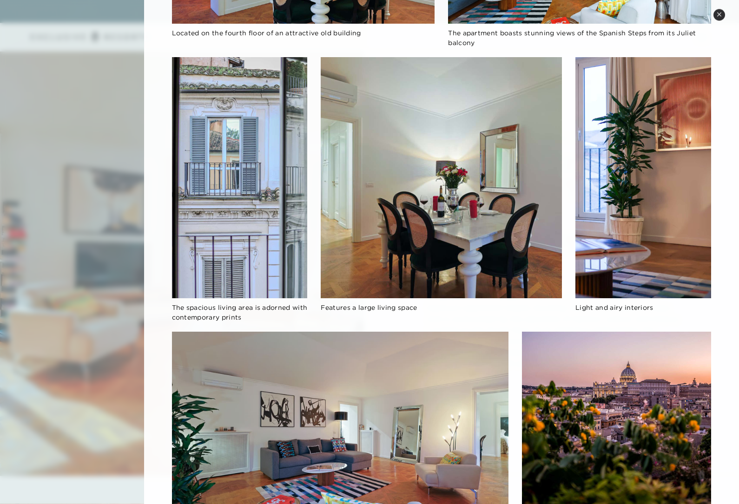
scroll to position [2096, 0]
click at [717, 14] on icon at bounding box center [719, 14] width 5 height 5
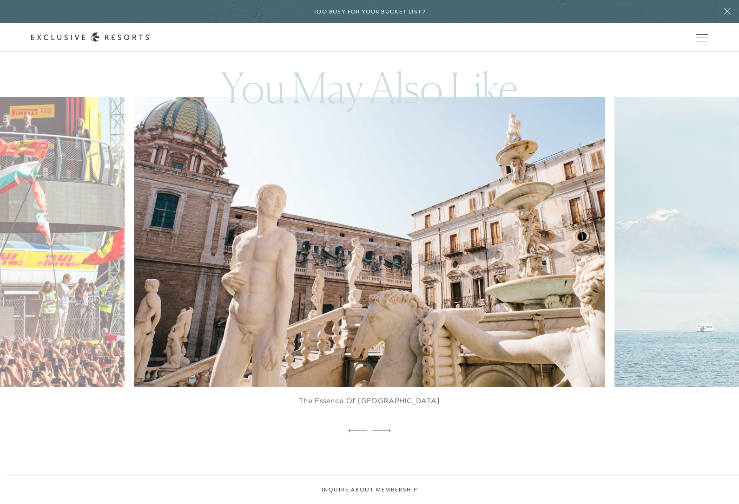
scroll to position [3179, 0]
click at [252, 311] on img at bounding box center [385, 241] width 518 height 319
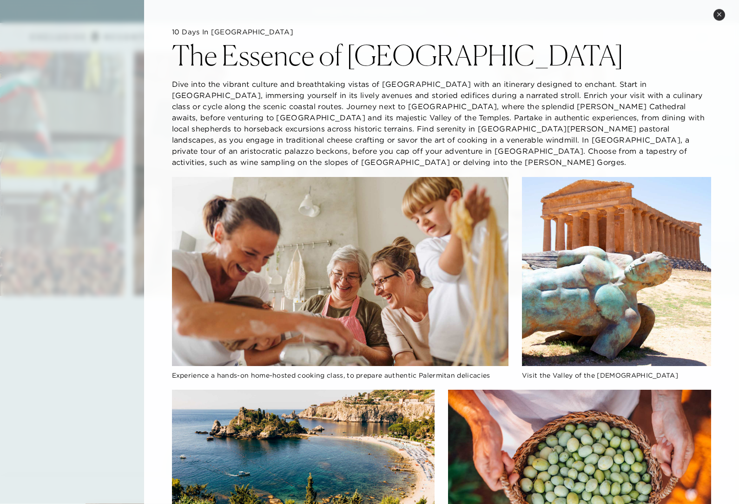
scroll to position [0, 0]
click at [718, 10] on button "Close quickview" at bounding box center [720, 15] width 12 height 12
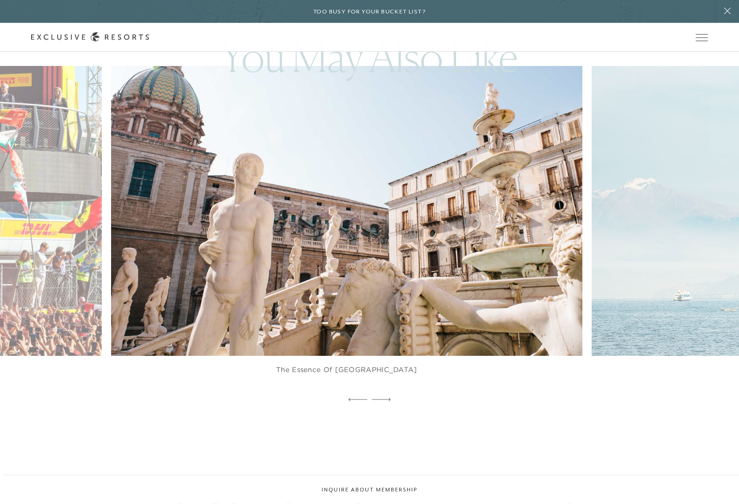
scroll to position [3210, 0]
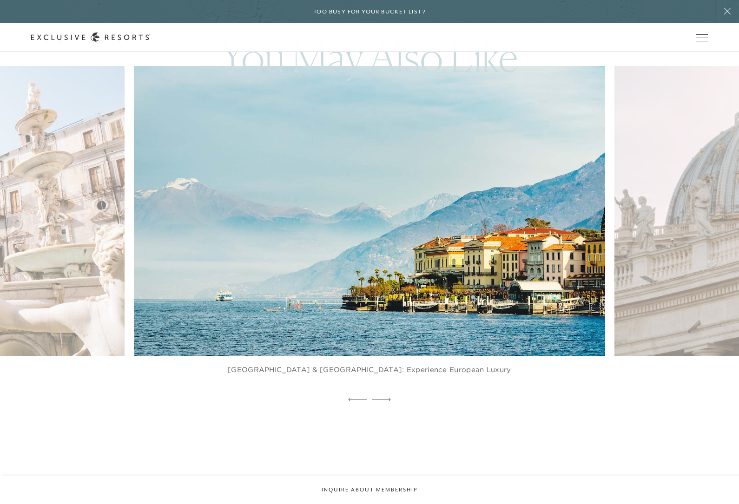
click at [260, 293] on img at bounding box center [385, 211] width 518 height 319
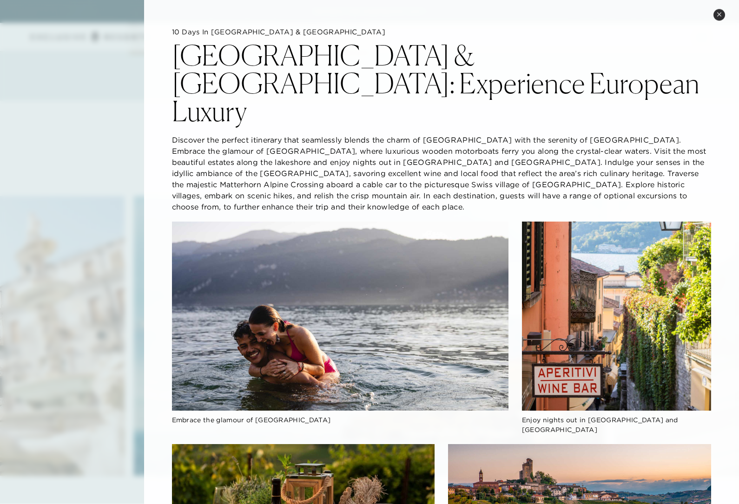
scroll to position [3075, 0]
click at [719, 13] on icon at bounding box center [719, 14] width 5 height 5
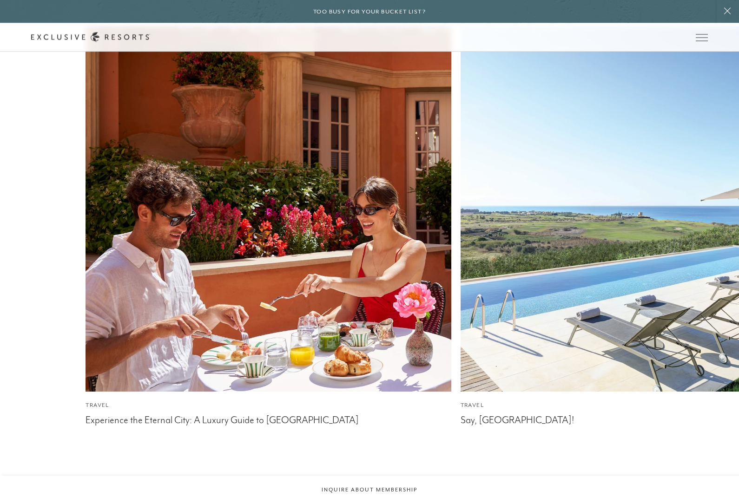
scroll to position [3740, 0]
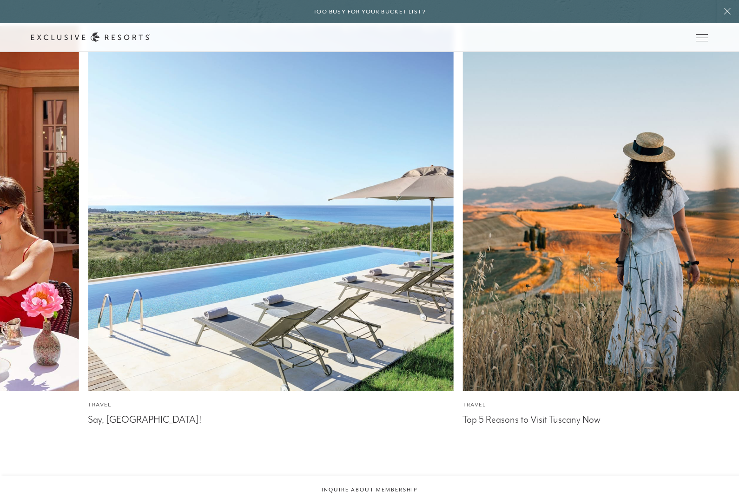
click at [701, 37] on span "Open navigation" at bounding box center [702, 37] width 12 height 7
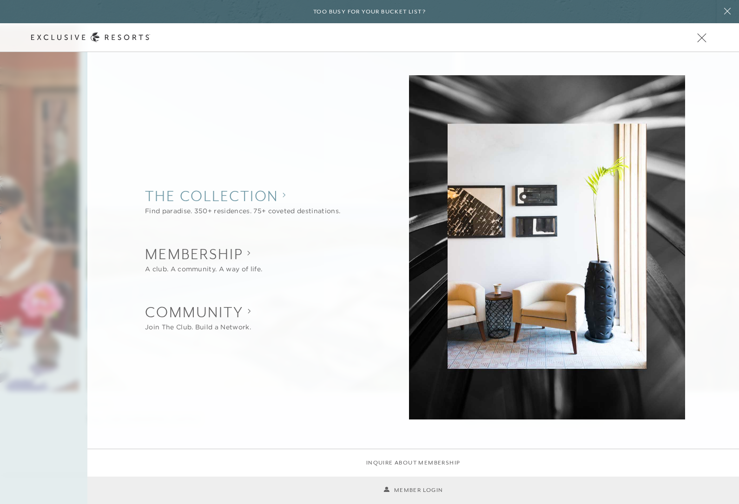
click at [183, 206] on collection "The Collection" at bounding box center [242, 196] width 195 height 20
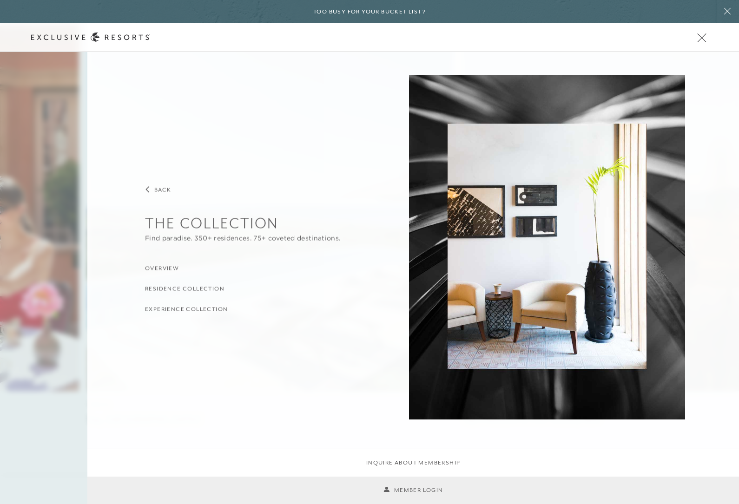
click at [183, 293] on h3 "Residence Collection" at bounding box center [185, 289] width 80 height 9
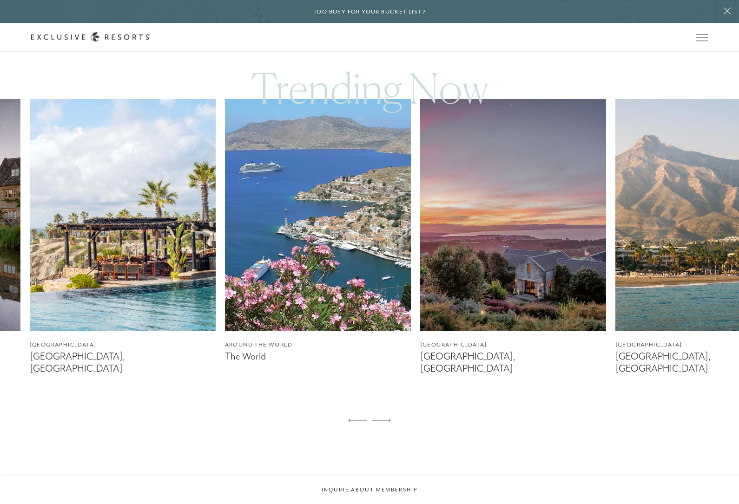
scroll to position [616, 0]
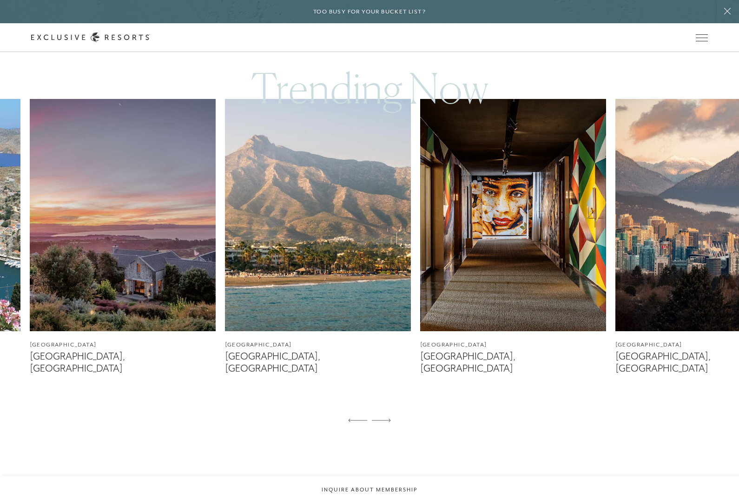
click at [298, 280] on img at bounding box center [318, 215] width 186 height 232
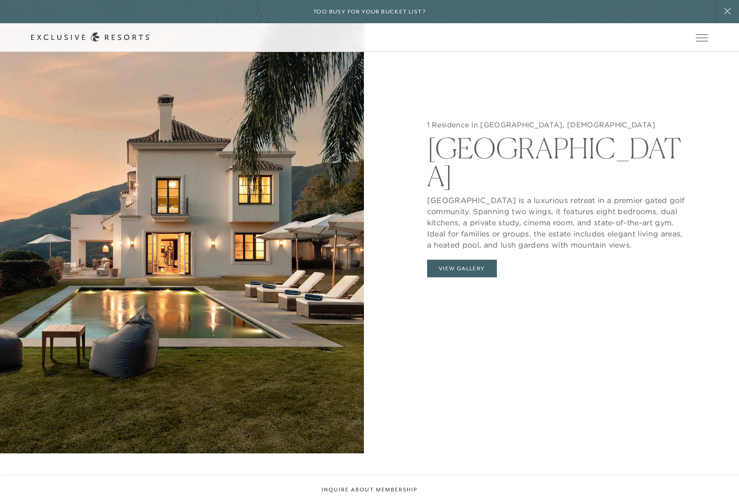
scroll to position [1158, 0]
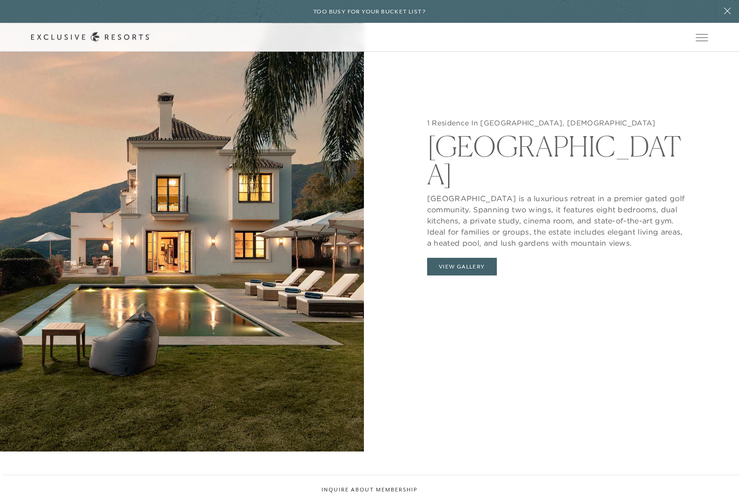
click at [445, 276] on button "View Gallery" at bounding box center [462, 267] width 70 height 18
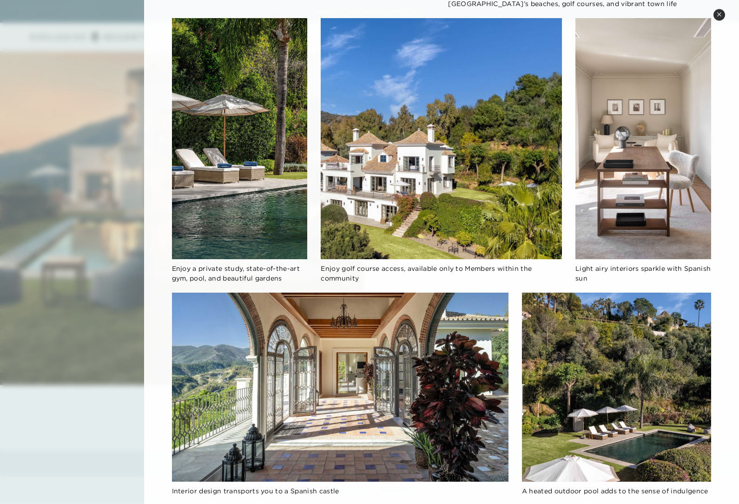
scroll to position [1225, 0]
click at [719, 20] on button "Close quickview" at bounding box center [720, 15] width 12 height 12
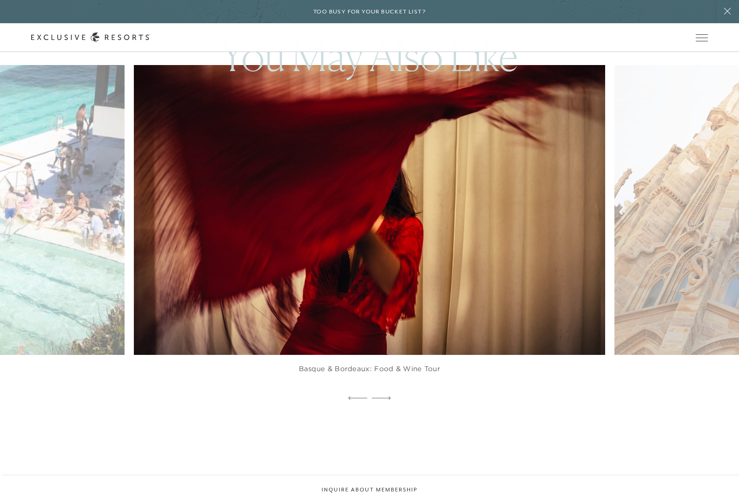
scroll to position [2160, 0]
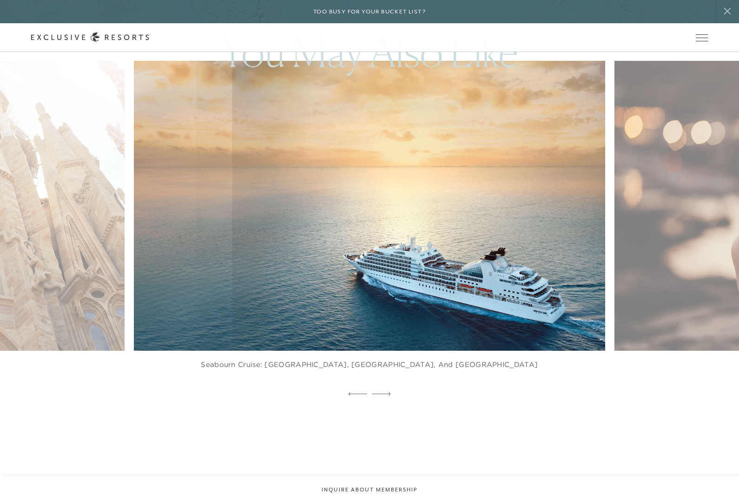
click at [292, 388] on figcaption "Seabourn Cruise: [GEOGRAPHIC_DATA], [GEOGRAPHIC_DATA], and [GEOGRAPHIC_DATA]" at bounding box center [369, 369] width 471 height 37
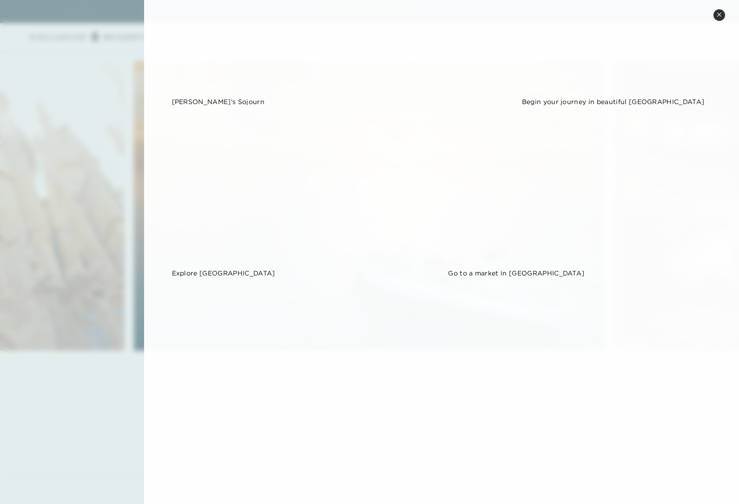
scroll to position [297, 0]
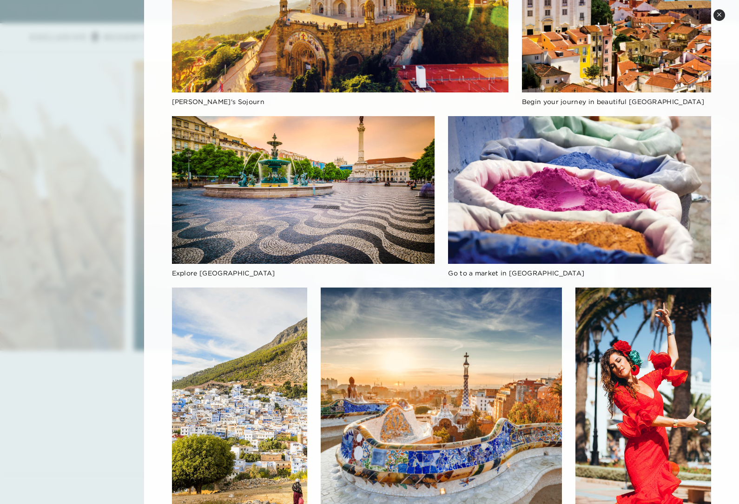
click at [716, 13] on button "Close quickview" at bounding box center [720, 15] width 12 height 12
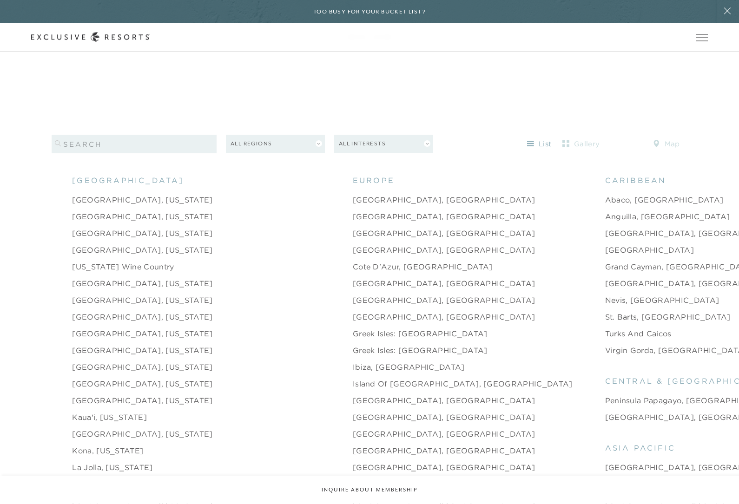
scroll to position [1001, 0]
click at [348, 152] on button "All Interests" at bounding box center [383, 143] width 99 height 18
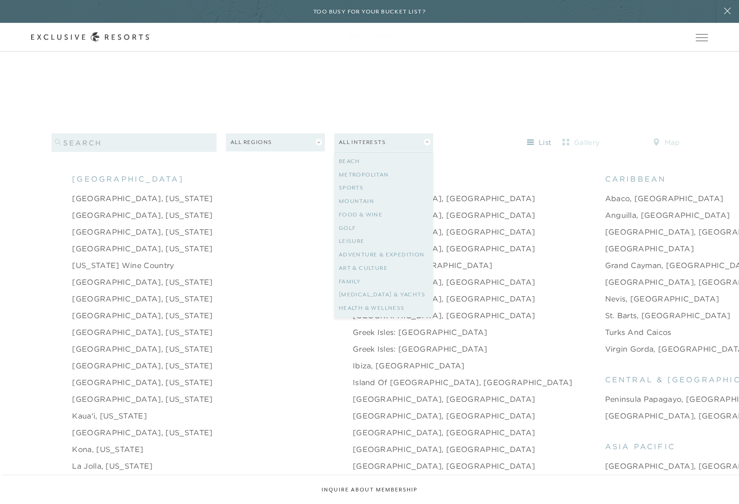
scroll to position [1001, 0]
click at [356, 302] on link "[MEDICAL_DATA] & Yachts" at bounding box center [384, 294] width 90 height 13
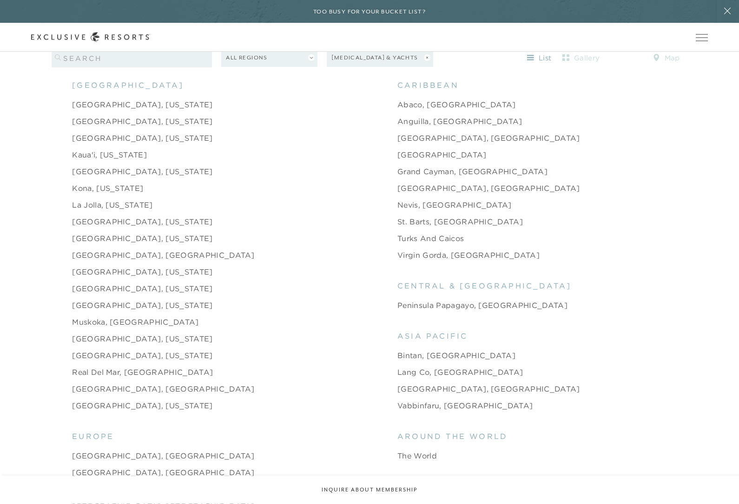
scroll to position [1097, 0]
click at [398, 410] on link "Vabbinfaru, [GEOGRAPHIC_DATA]" at bounding box center [465, 403] width 135 height 11
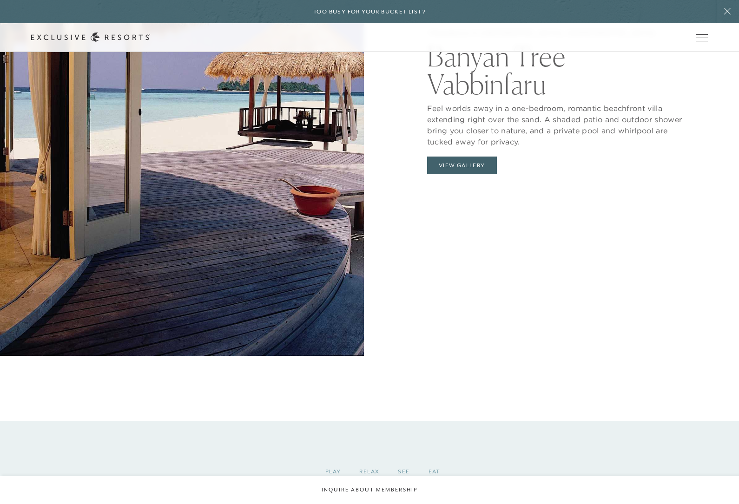
scroll to position [1226, 0]
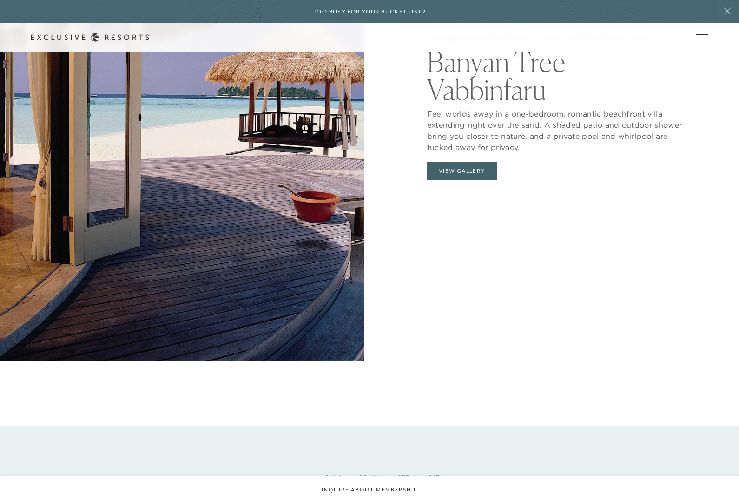
click at [480, 180] on button "View Gallery" at bounding box center [462, 171] width 70 height 18
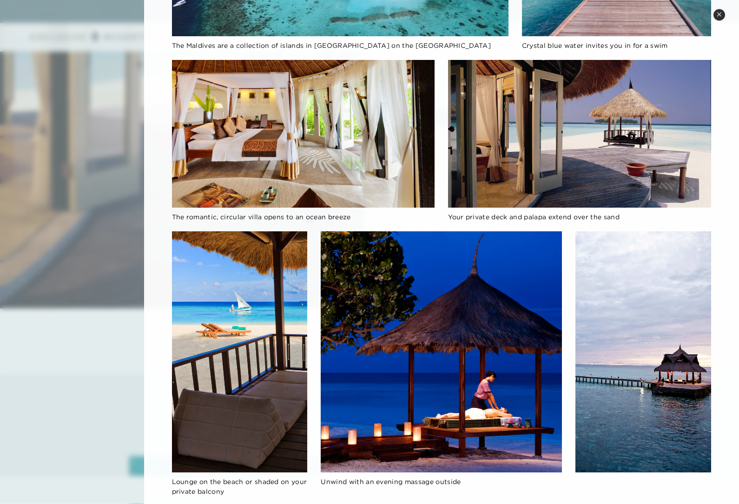
scroll to position [1283, 0]
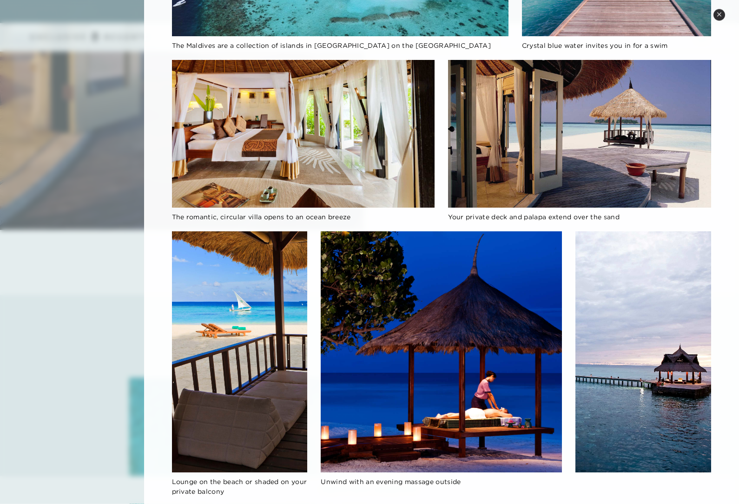
click at [715, 14] on button "Close quickview" at bounding box center [720, 15] width 12 height 12
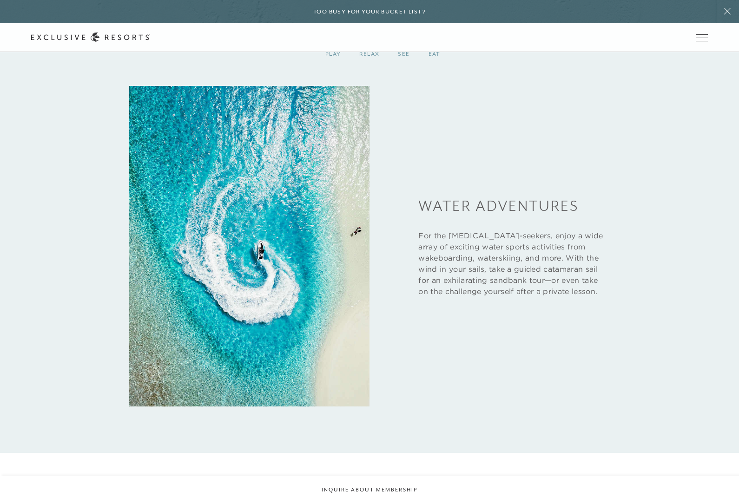
scroll to position [1648, 0]
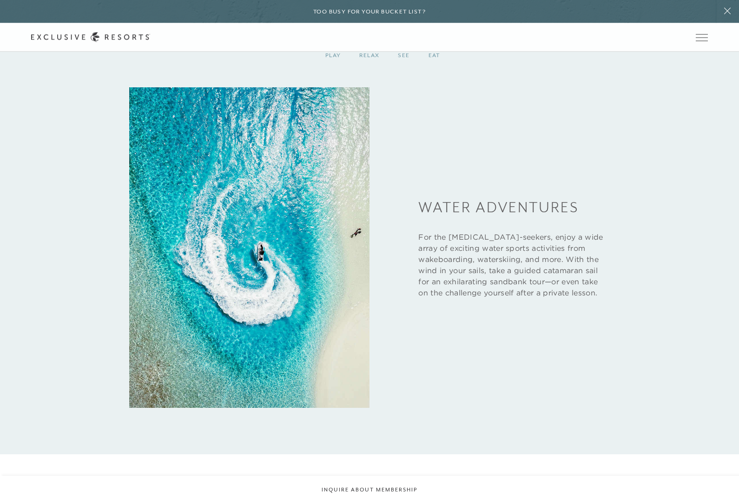
click at [441, 82] on div "Play Relax See Eat Water Adventures For the [MEDICAL_DATA]-seekers, enjoy a wid…" at bounding box center [369, 230] width 739 height 450
click at [437, 70] on div "Eat" at bounding box center [434, 55] width 30 height 27
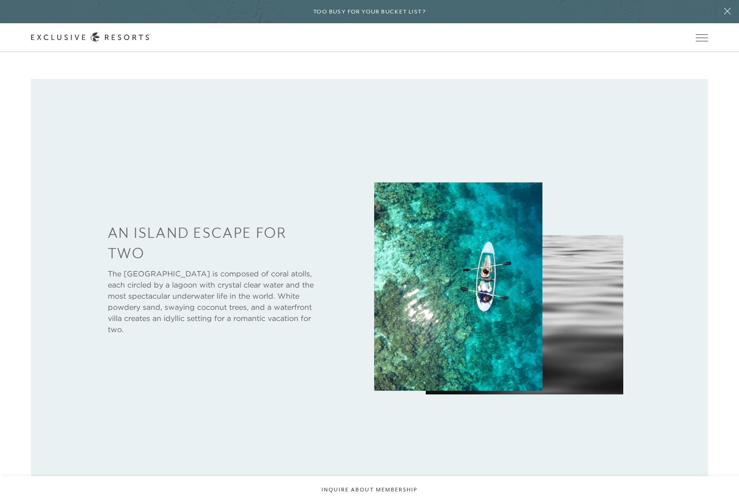
click at [579, 267] on img at bounding box center [525, 314] width 198 height 159
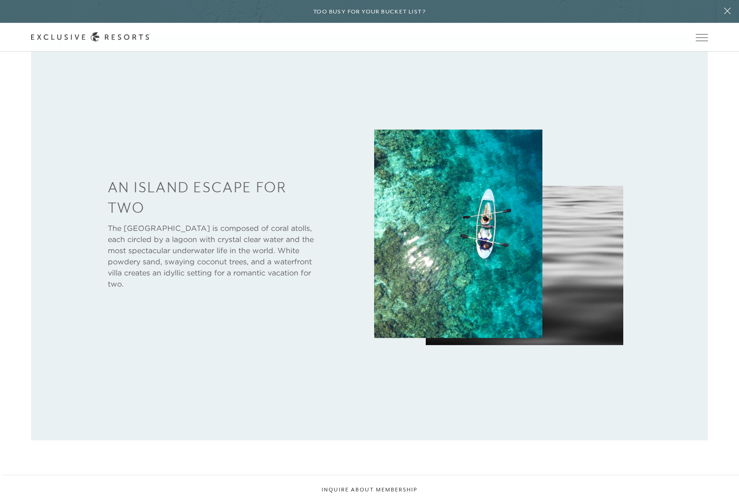
scroll to position [536, 0]
click at [493, 245] on img at bounding box center [458, 233] width 168 height 209
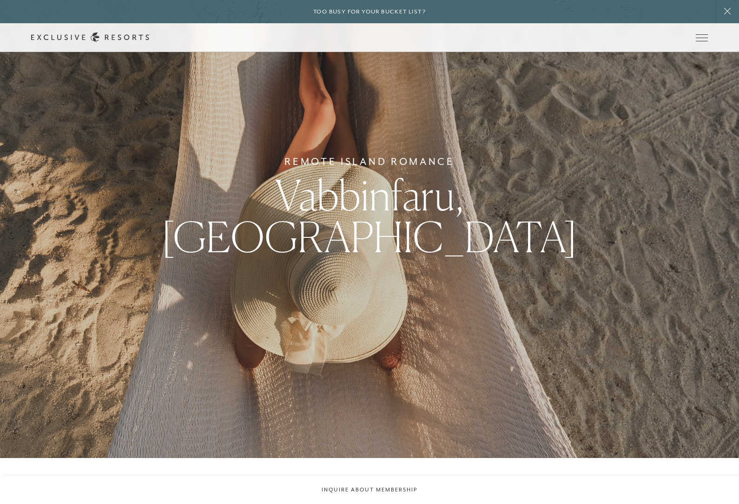
scroll to position [0, 0]
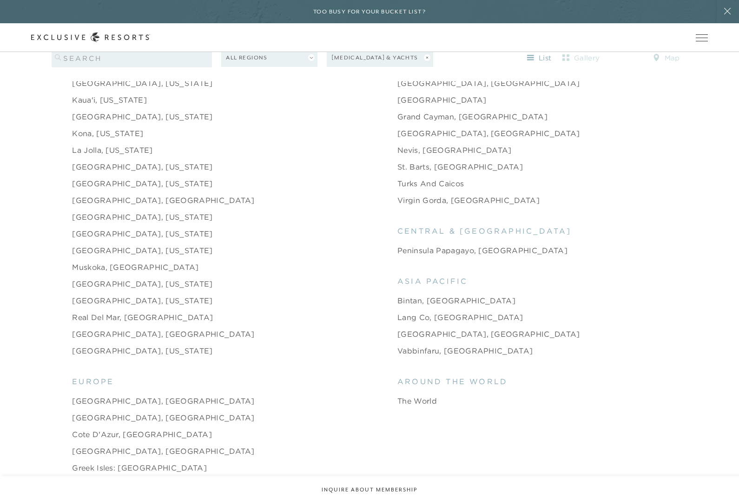
scroll to position [1149, 0]
click at [468, 206] on link "Virgin Gorda, [GEOGRAPHIC_DATA]" at bounding box center [469, 200] width 142 height 11
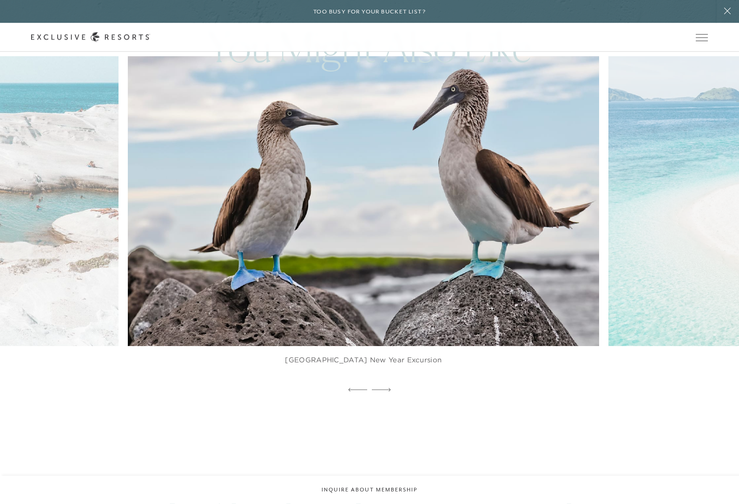
scroll to position [2110, 0]
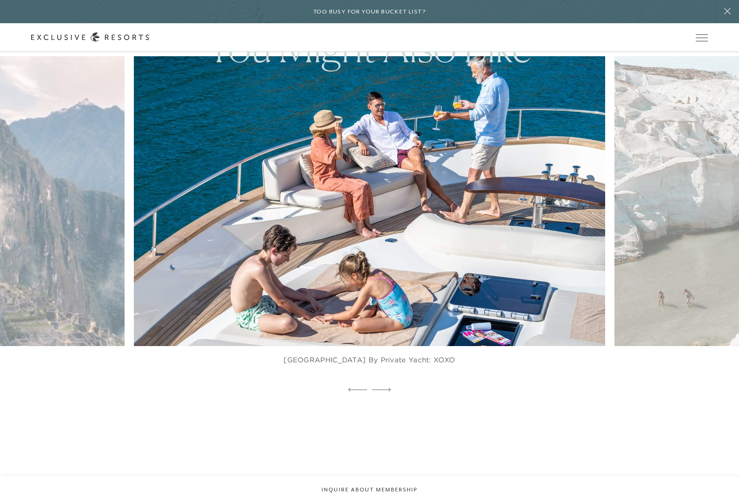
click at [556, 202] on img at bounding box center [385, 201] width 518 height 319
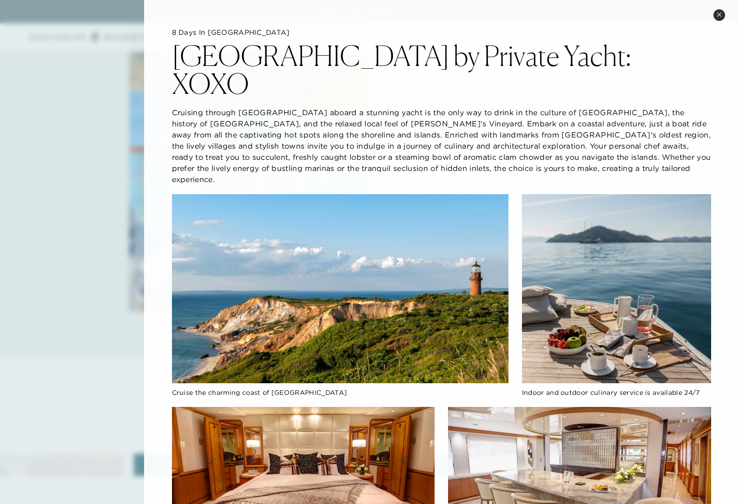
scroll to position [0, 0]
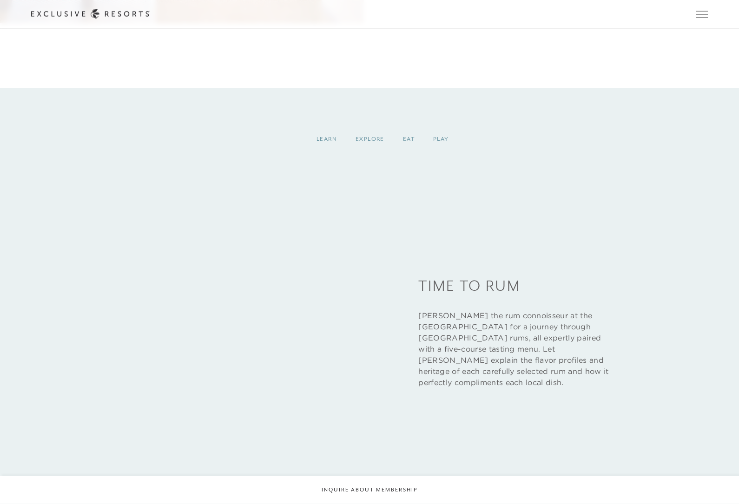
scroll to position [1555, 0]
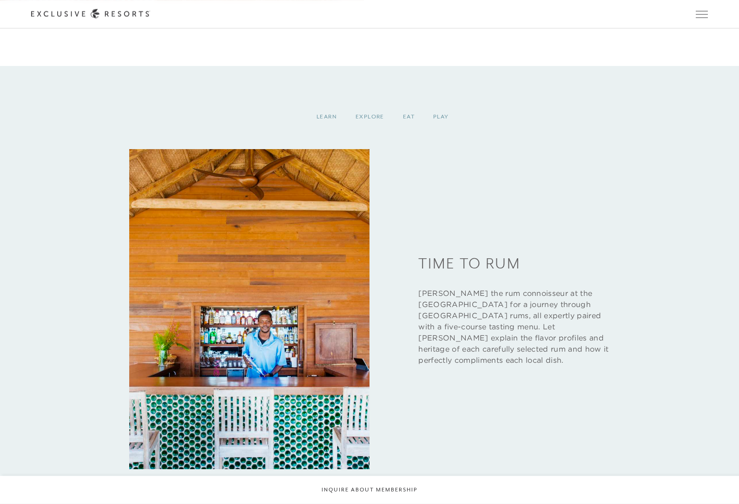
click at [411, 131] on div "Eat" at bounding box center [409, 117] width 30 height 27
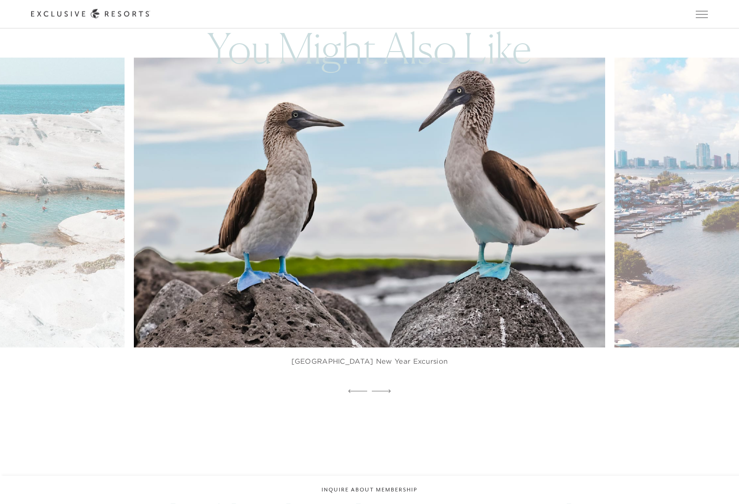
scroll to position [2109, 0]
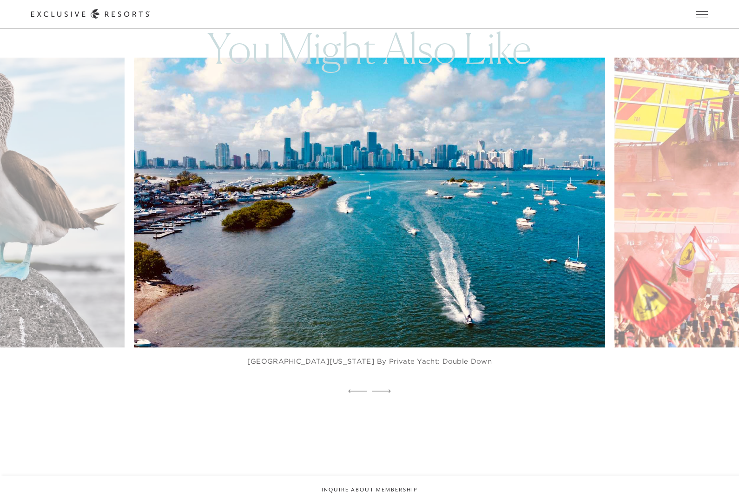
click at [301, 333] on img at bounding box center [385, 202] width 518 height 319
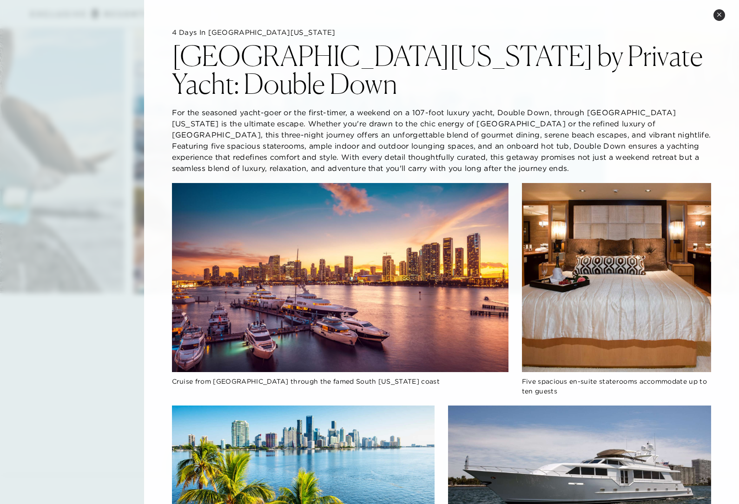
scroll to position [0, 0]
click at [715, 13] on button "Close quickview" at bounding box center [720, 15] width 12 height 12
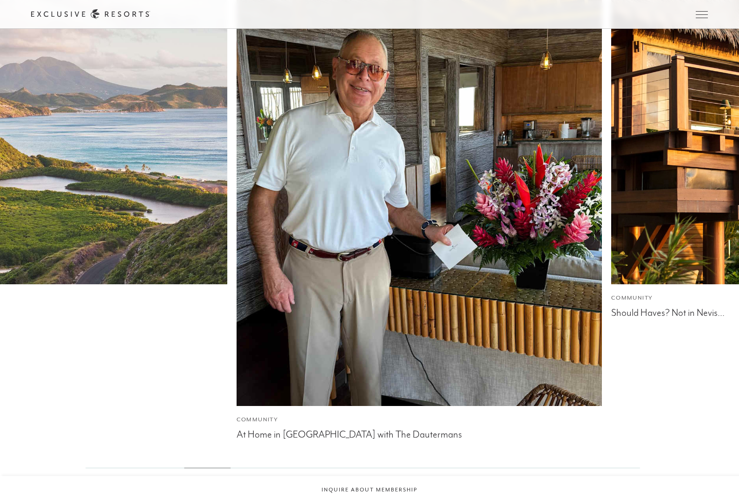
scroll to position [2737, 0]
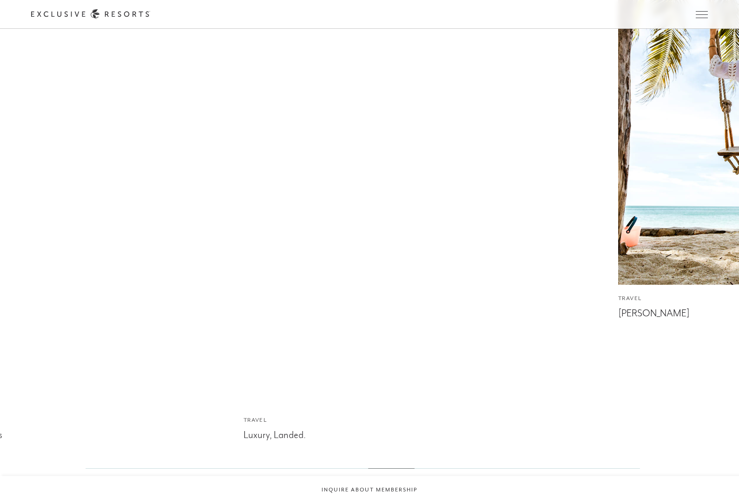
click at [310, 403] on img at bounding box center [426, 163] width 402 height 536
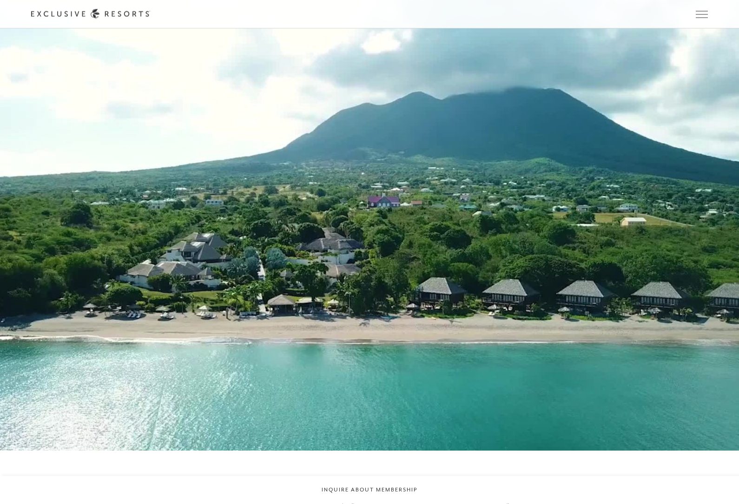
scroll to position [1486, 0]
